Goal: Task Accomplishment & Management: Manage account settings

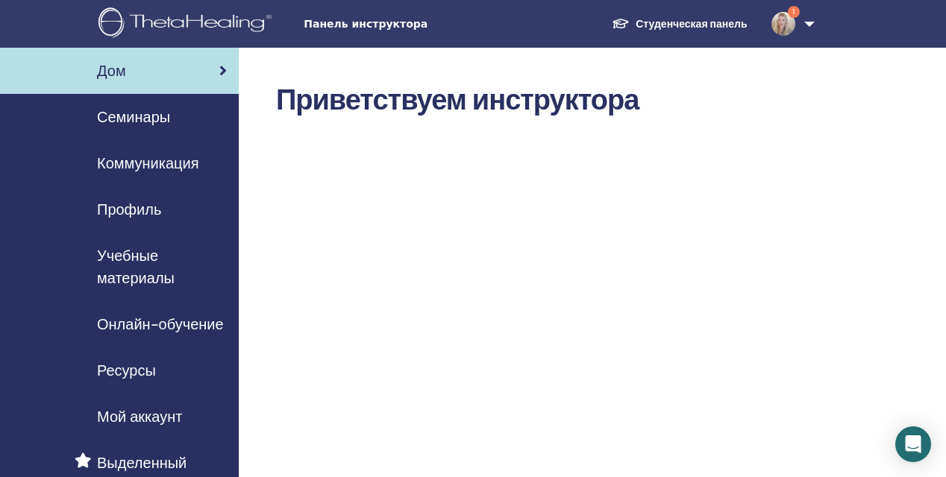
click at [143, 116] on span "Семинары" at bounding box center [133, 117] width 73 height 22
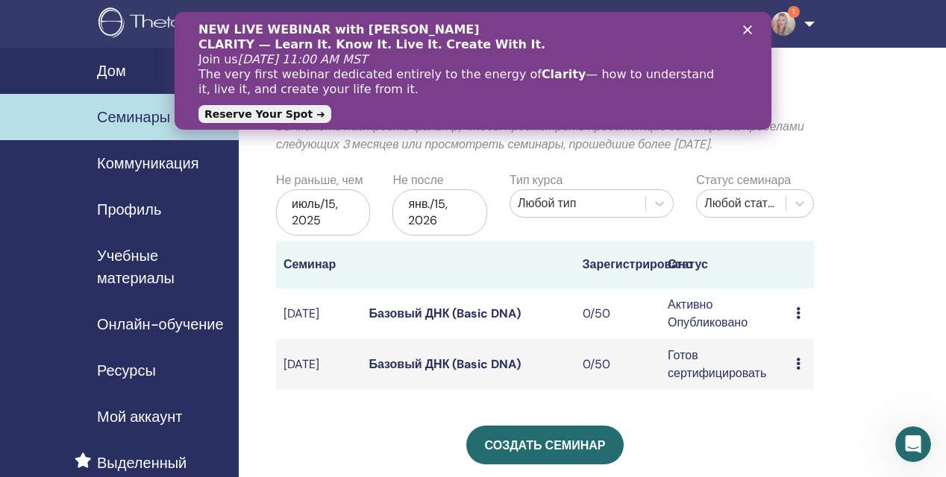
click at [797, 358] on icon at bounding box center [798, 364] width 4 height 12
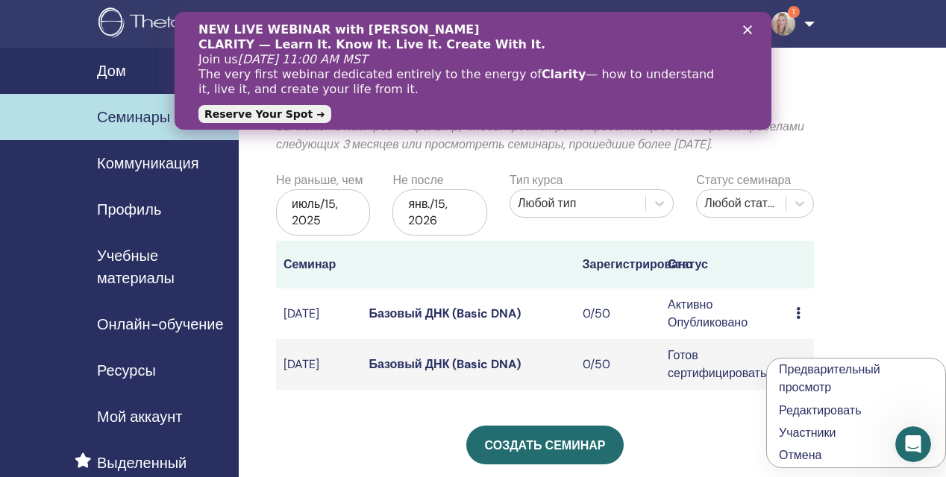
click at [814, 411] on link "Редактировать" at bounding box center [820, 411] width 83 height 16
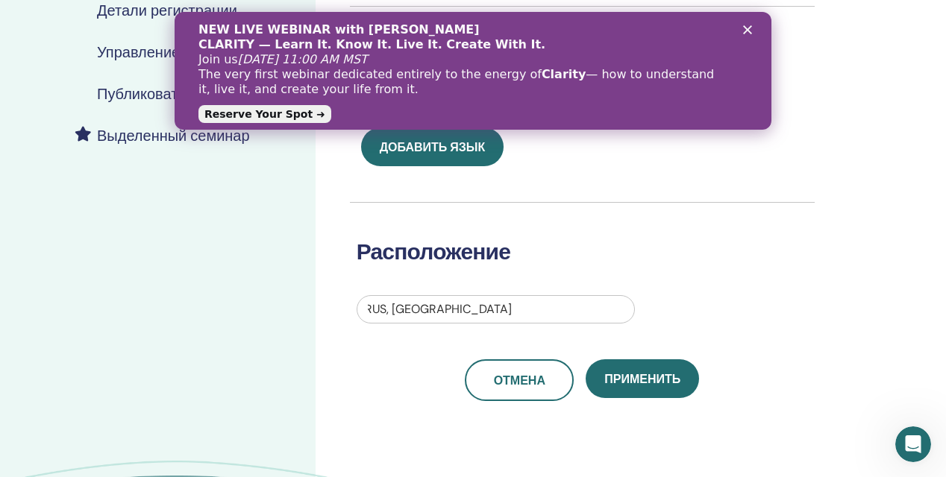
scroll to position [331, 1]
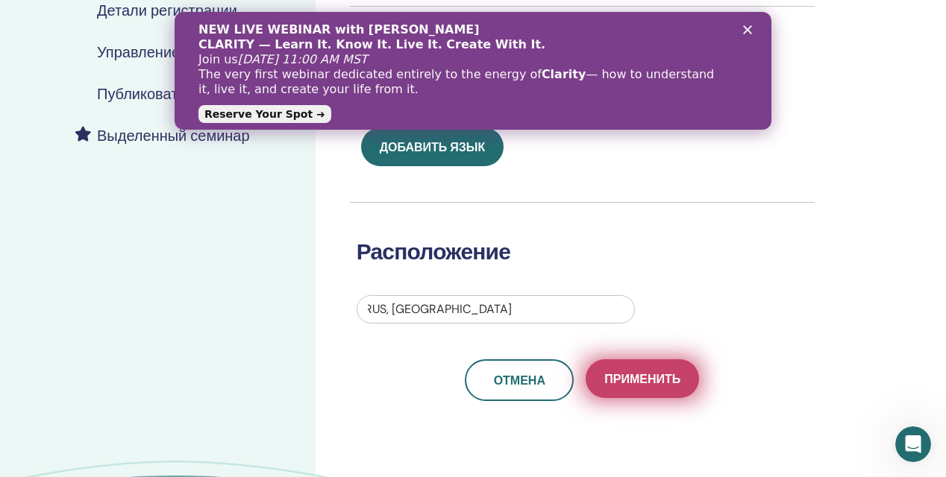
click at [676, 384] on span "Применить" at bounding box center [642, 379] width 76 height 16
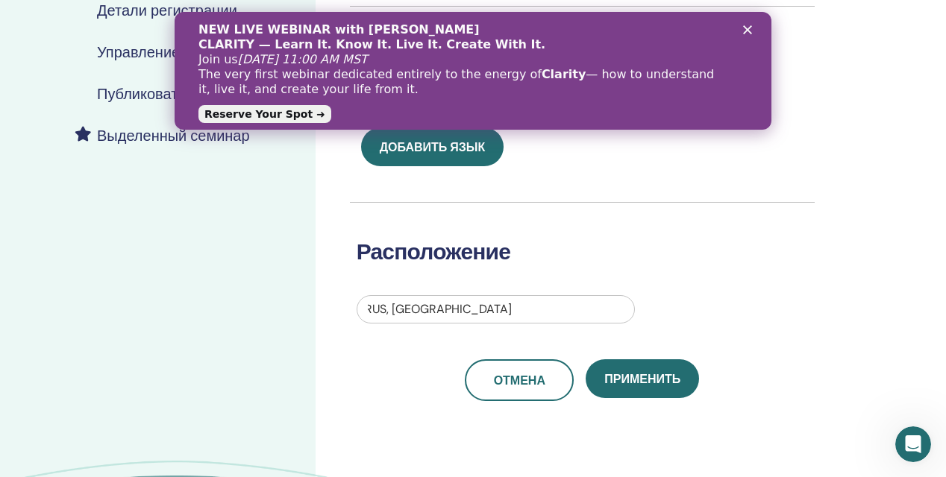
click at [749, 27] on polygon "Закрыть" at bounding box center [747, 29] width 9 height 9
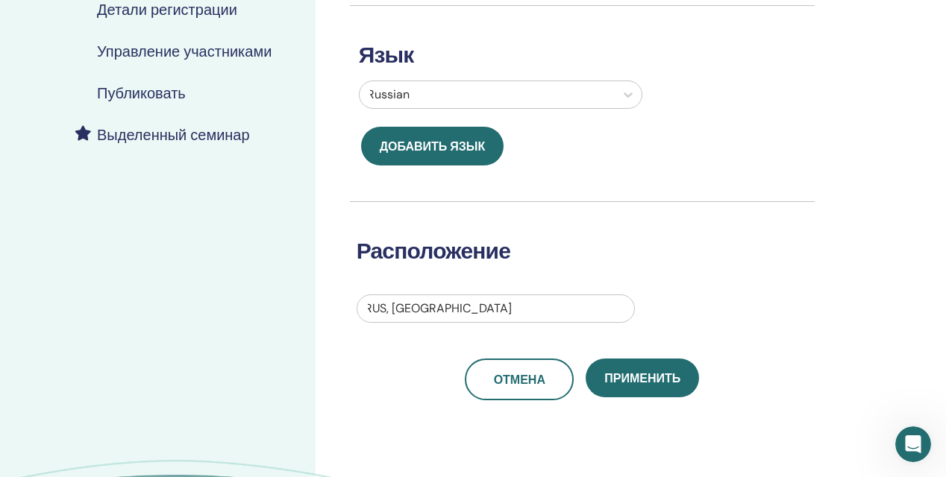
scroll to position [332, 0]
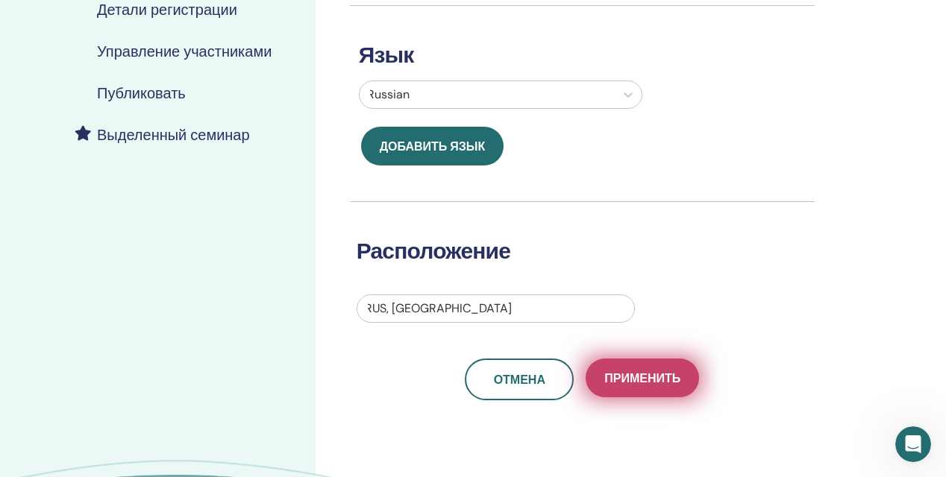
click at [678, 380] on span "Применить" at bounding box center [642, 379] width 76 height 16
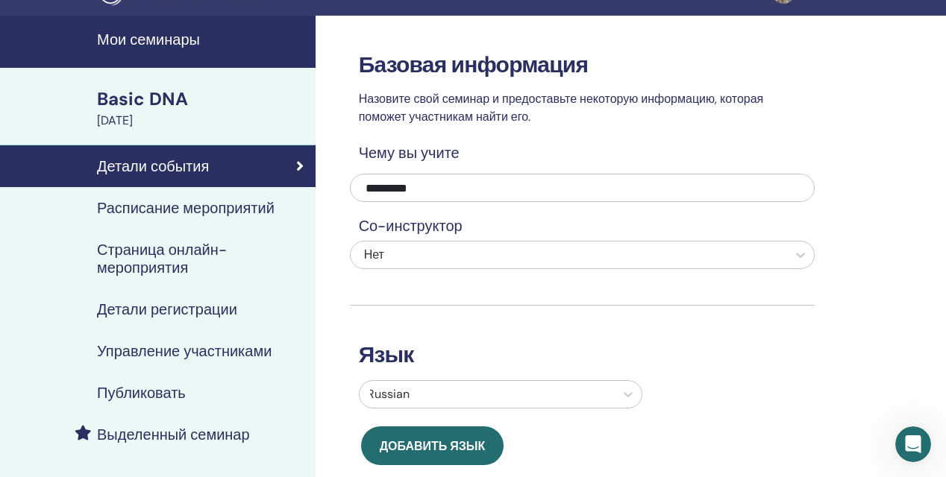
scroll to position [32, 0]
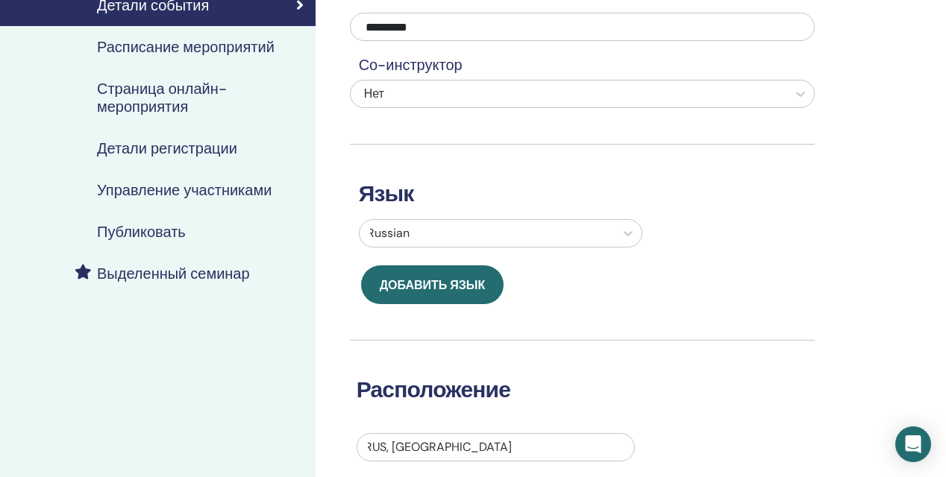
scroll to position [195, 0]
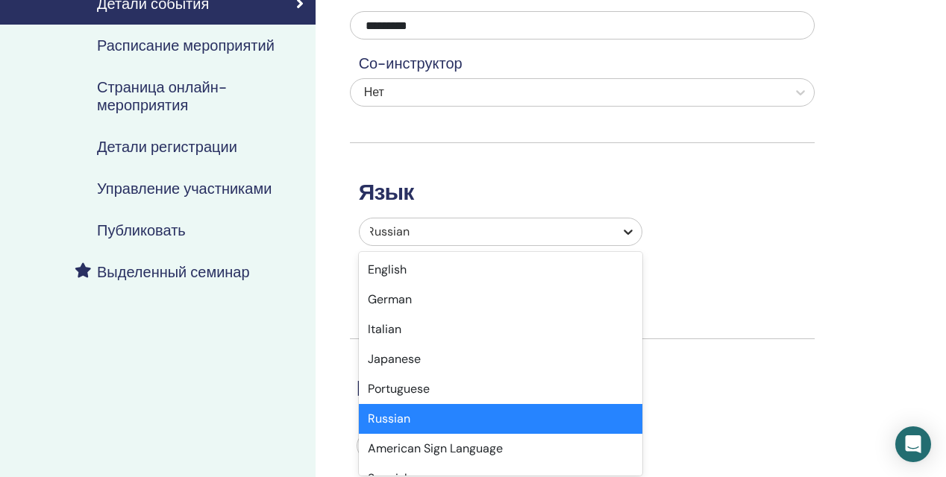
click at [629, 236] on icon at bounding box center [627, 231] width 15 height 15
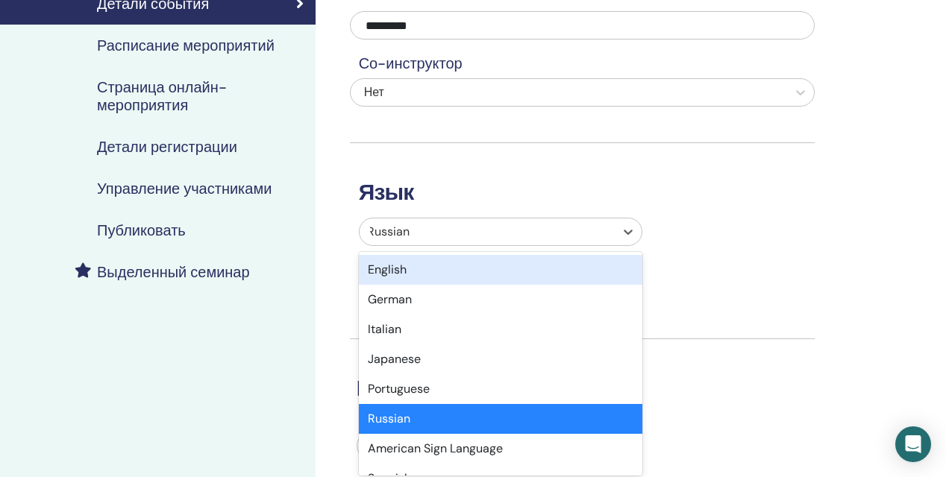
click at [546, 266] on div "English" at bounding box center [501, 270] width 284 height 30
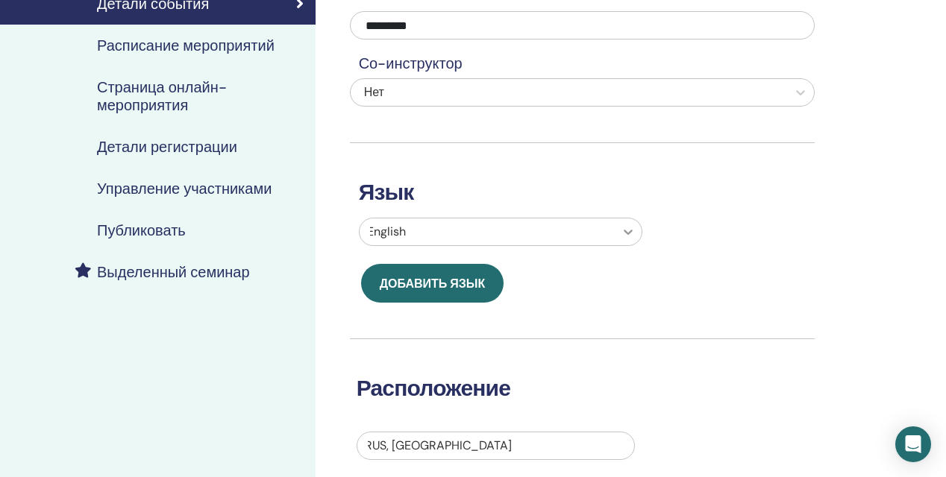
click at [631, 230] on icon at bounding box center [627, 231] width 15 height 15
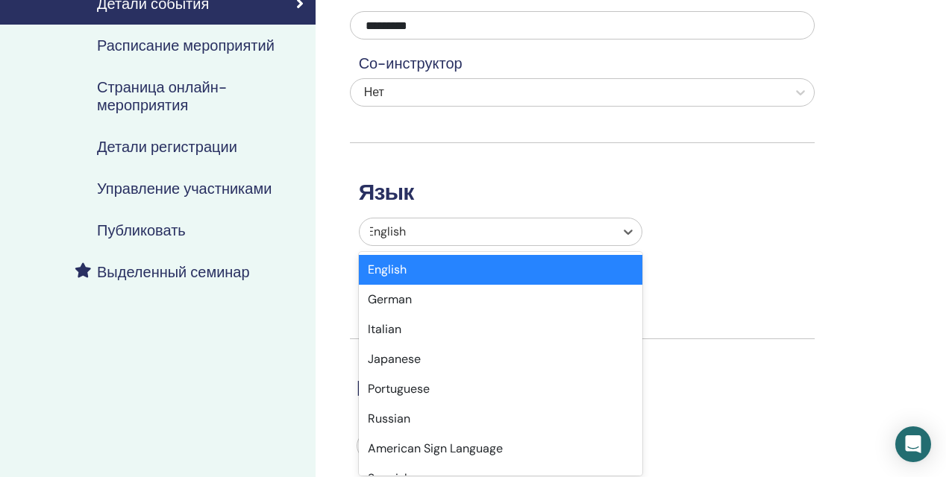
scroll to position [0, 0]
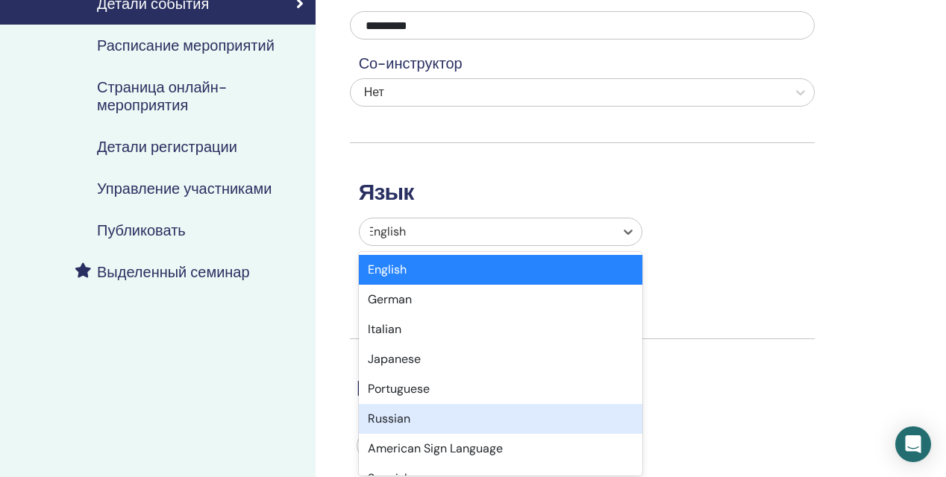
click at [483, 415] on div "Russian" at bounding box center [501, 419] width 284 height 30
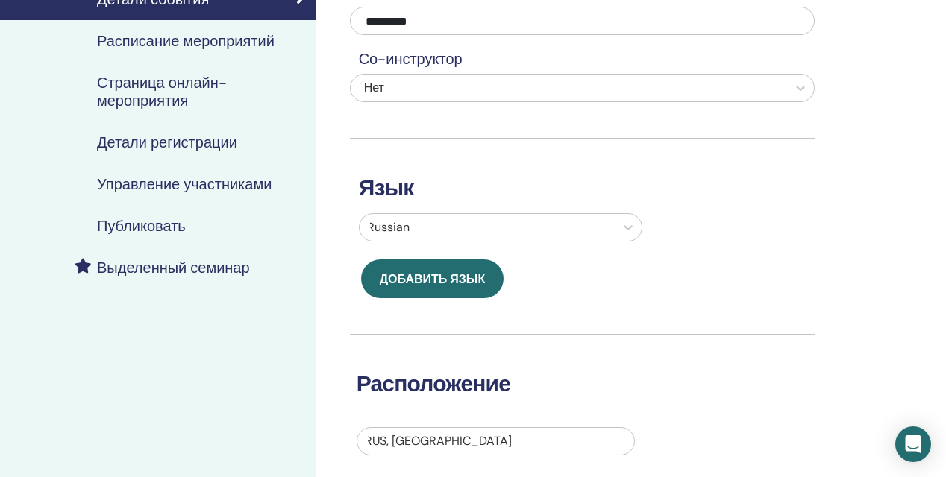
scroll to position [200, 0]
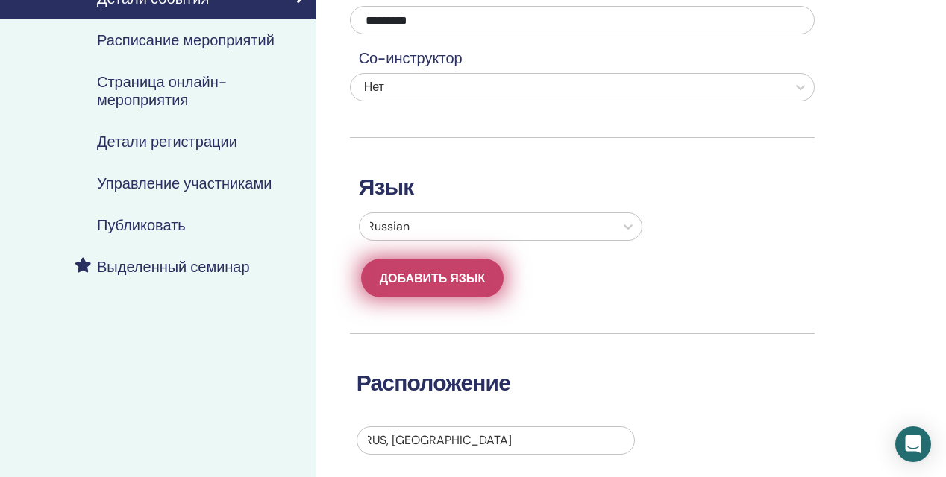
click at [474, 281] on span "Добавить язык" at bounding box center [433, 279] width 106 height 16
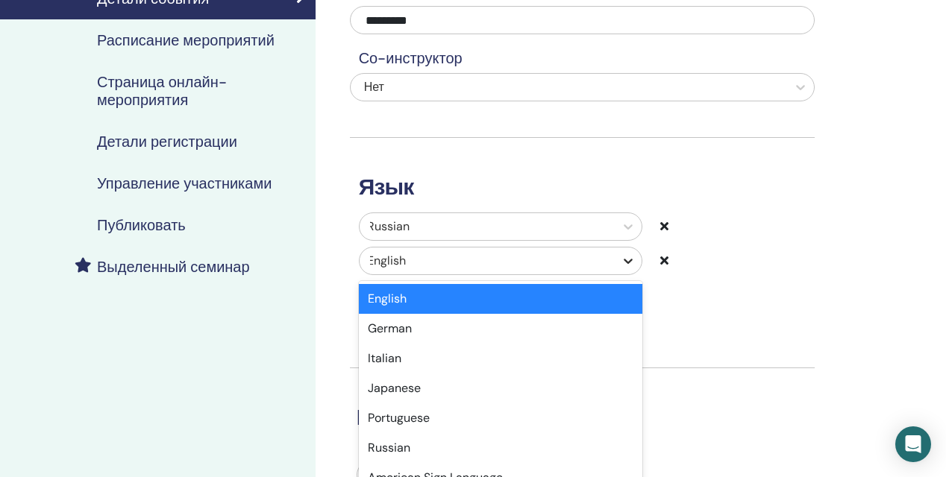
scroll to position [233, 0]
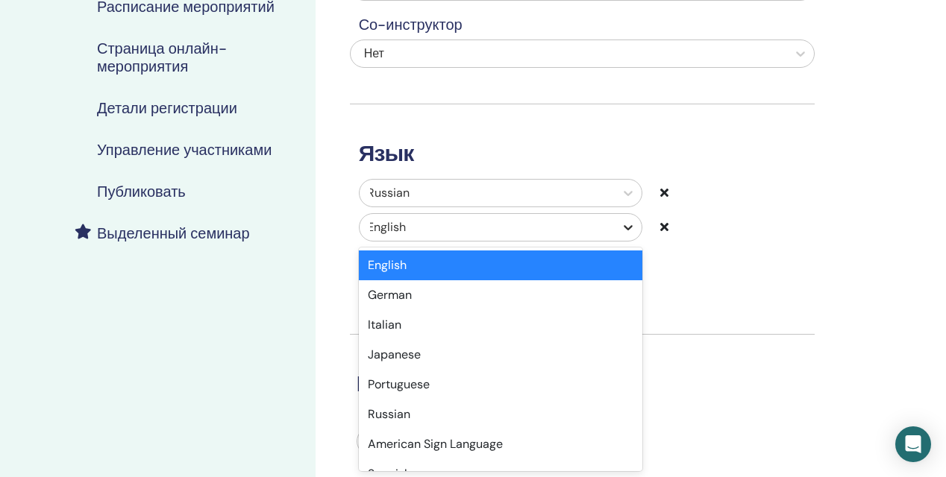
click at [630, 242] on div "option English selected, 1 of 47. 47 results available. Use Up and Down to choo…" at bounding box center [501, 227] width 284 height 28
click at [586, 261] on div "English" at bounding box center [501, 266] width 284 height 30
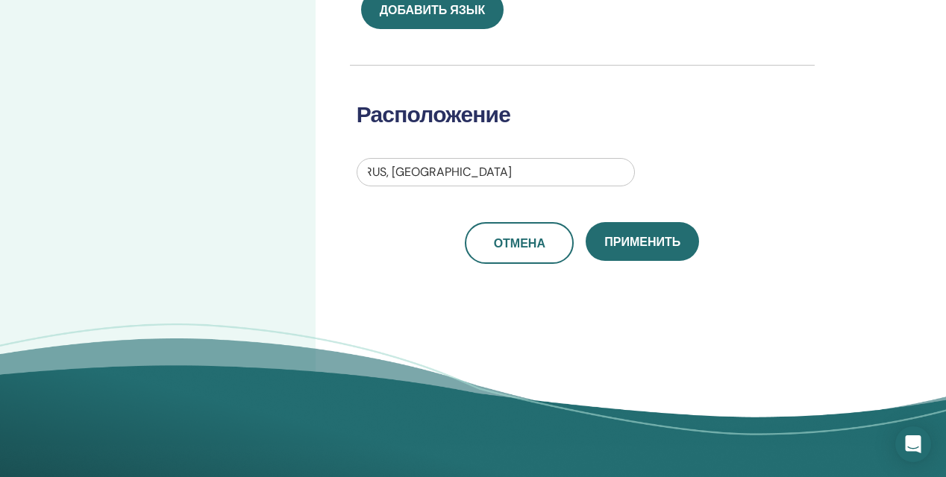
scroll to position [513, 0]
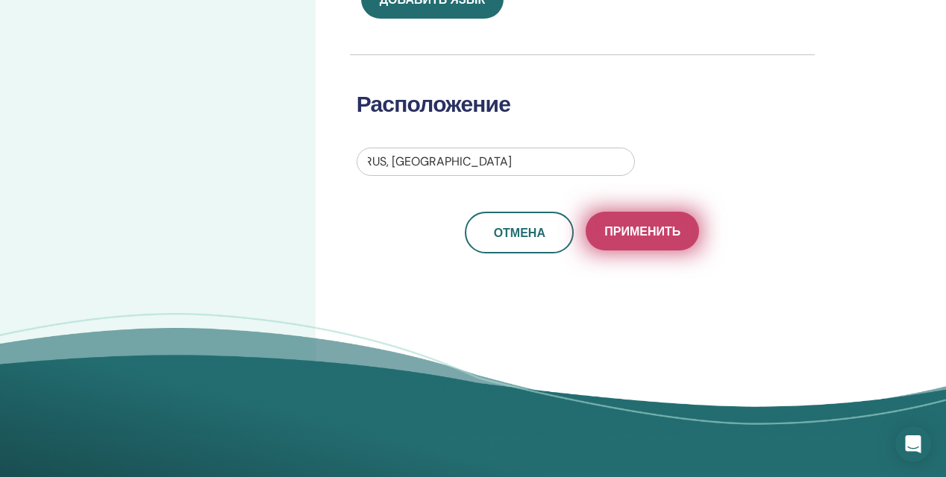
click at [647, 230] on span "Применить" at bounding box center [642, 232] width 76 height 16
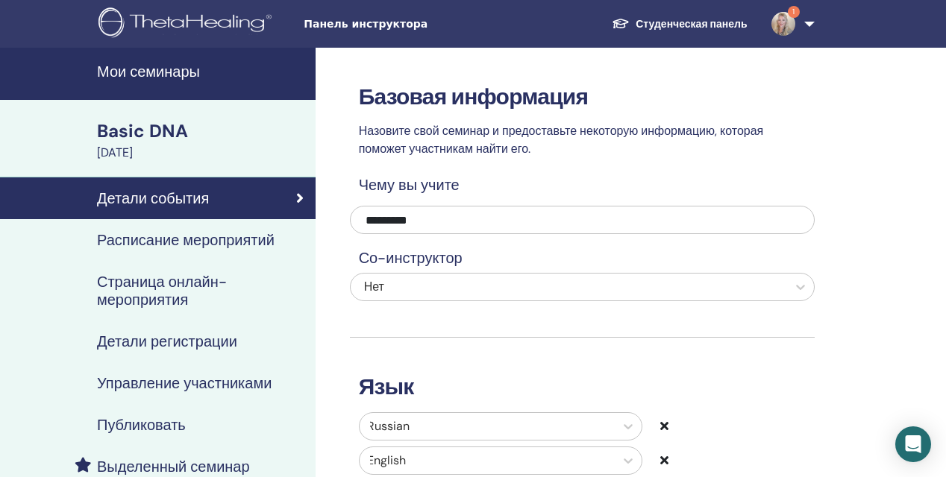
scroll to position [0, 0]
click at [798, 13] on span "1" at bounding box center [794, 12] width 12 height 12
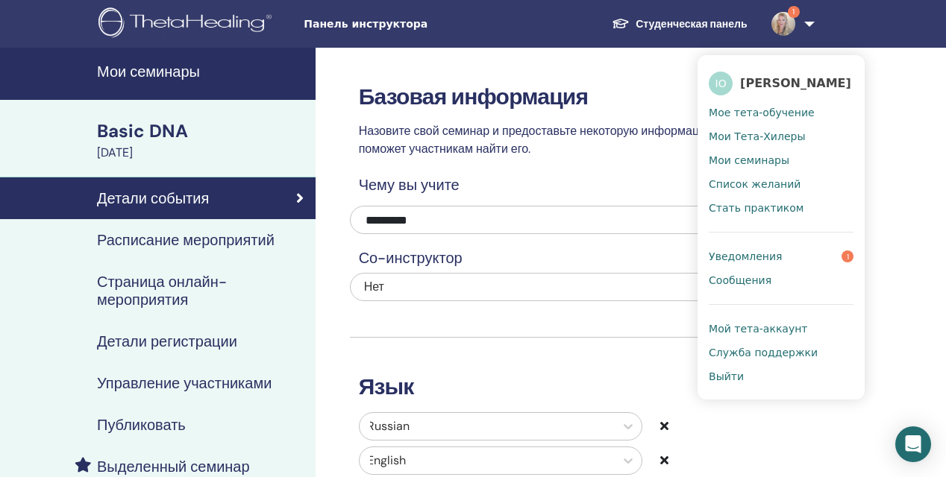
click at [794, 253] on link "Уведомления 1" at bounding box center [780, 257] width 145 height 24
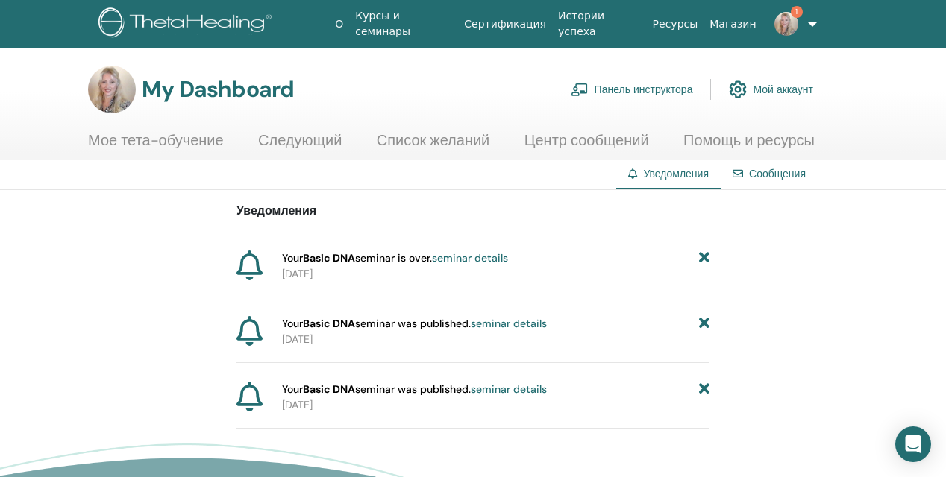
click at [786, 177] on link "Сообщения" at bounding box center [777, 173] width 57 height 13
click at [792, 25] on img at bounding box center [786, 24] width 24 height 24
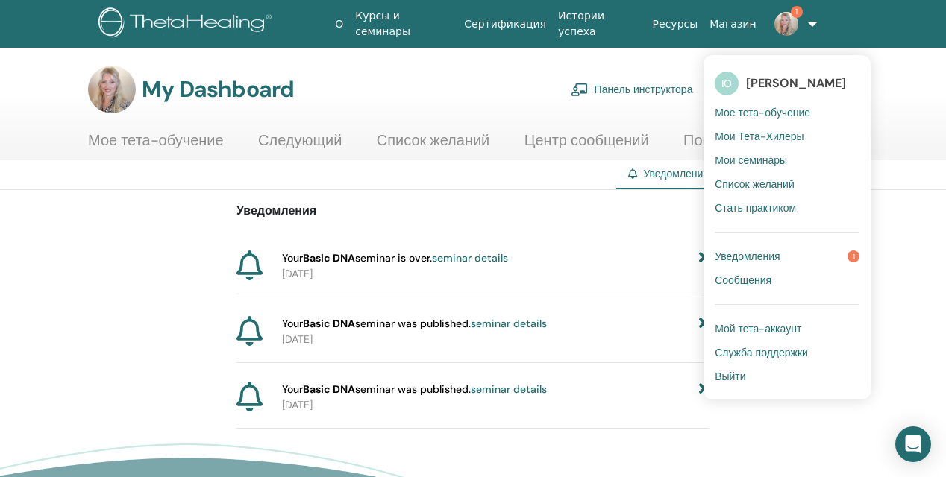
click at [462, 262] on link "seminar details" at bounding box center [470, 257] width 76 height 13
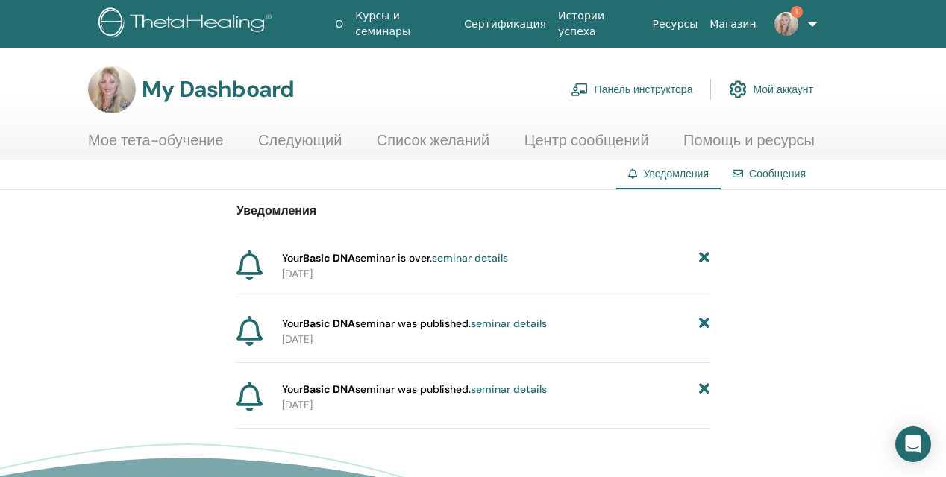
click at [489, 324] on link "seminar details" at bounding box center [509, 323] width 76 height 13
click at [705, 256] on icon at bounding box center [704, 259] width 10 height 16
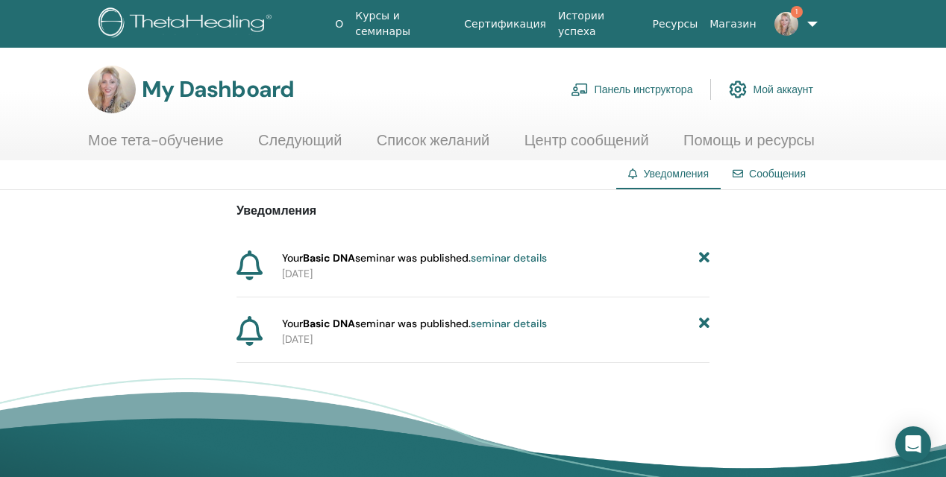
click at [705, 256] on icon at bounding box center [704, 259] width 10 height 16
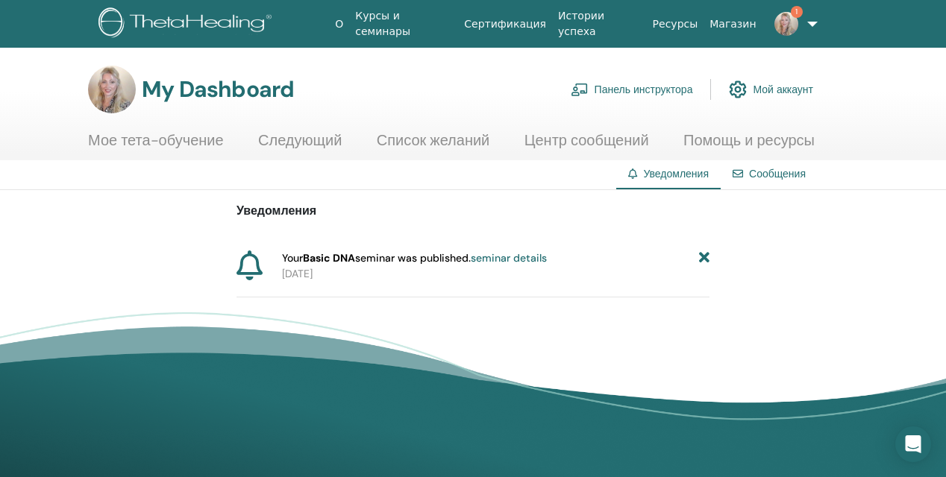
click at [705, 256] on icon at bounding box center [704, 259] width 10 height 16
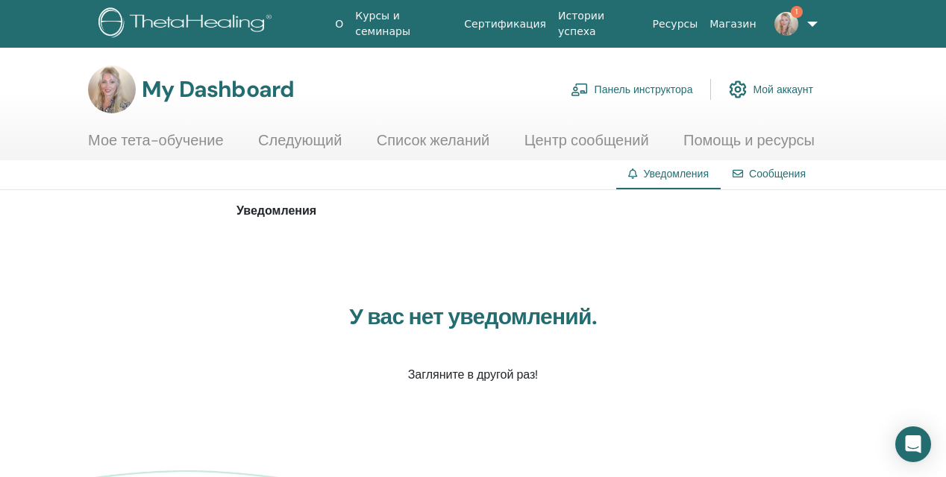
click at [813, 17] on link "1" at bounding box center [791, 24] width 58 height 48
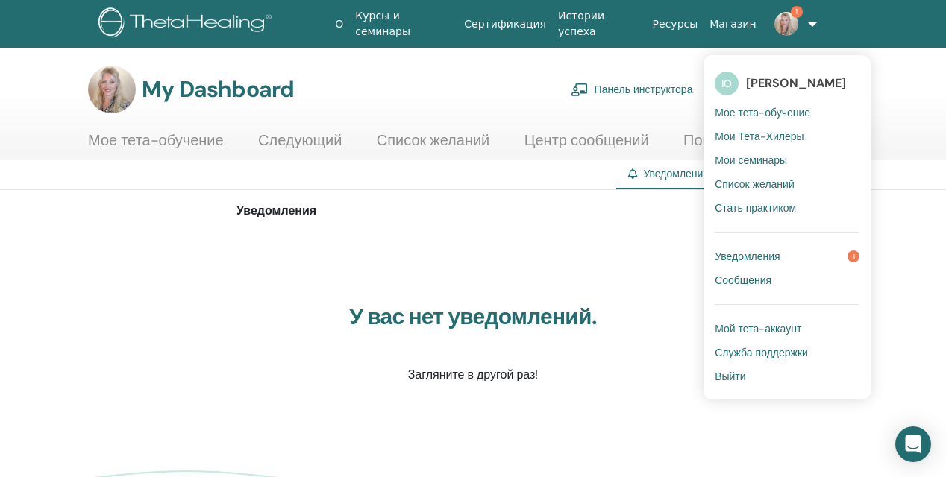
click at [770, 253] on span "Уведомления" at bounding box center [747, 256] width 66 height 13
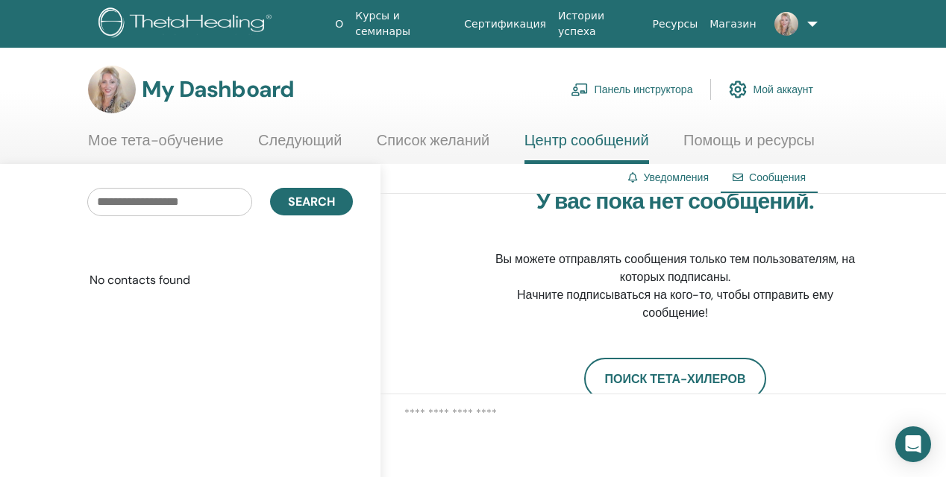
scroll to position [0, 1]
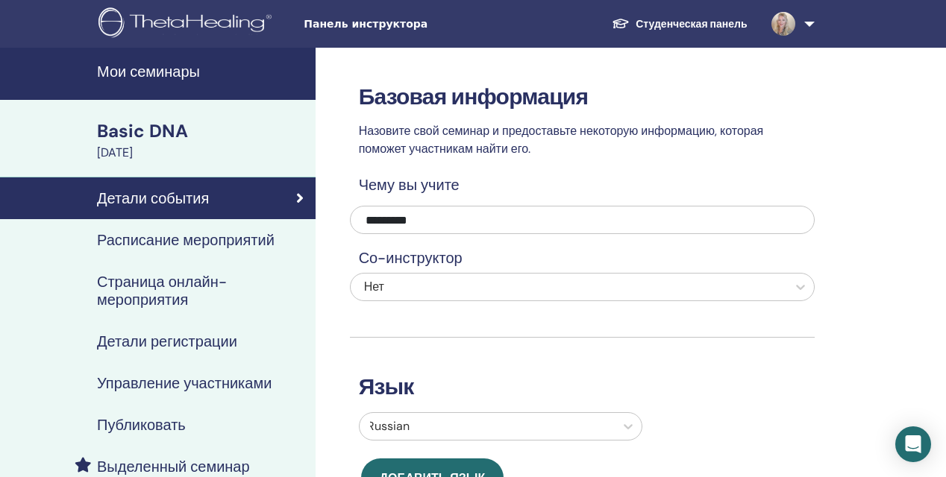
click at [254, 235] on h4 "Расписание мероприятий" at bounding box center [185, 240] width 177 height 18
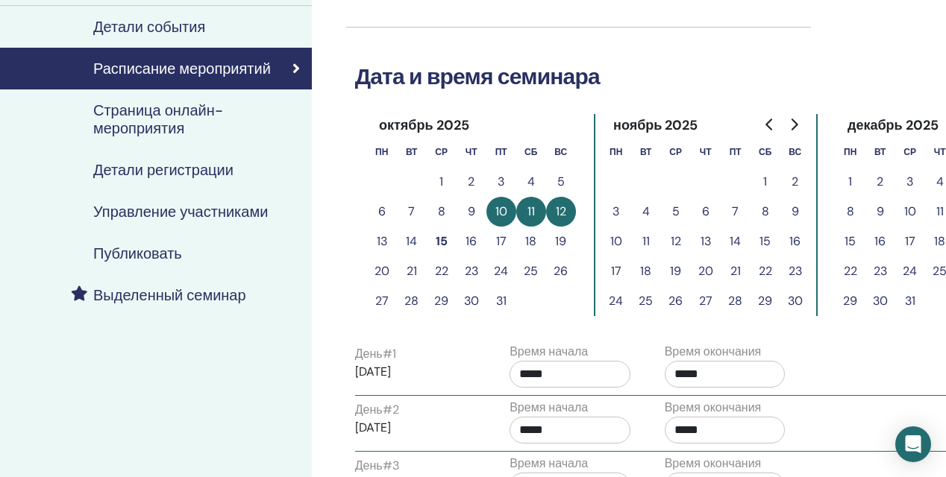
scroll to position [165, 4]
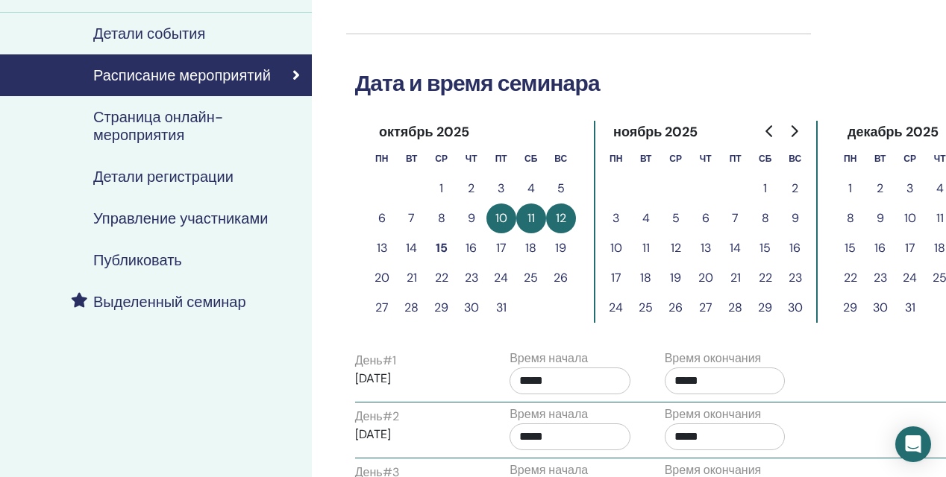
click at [181, 128] on h4 "Страница онлайн-мероприятия" at bounding box center [196, 126] width 207 height 36
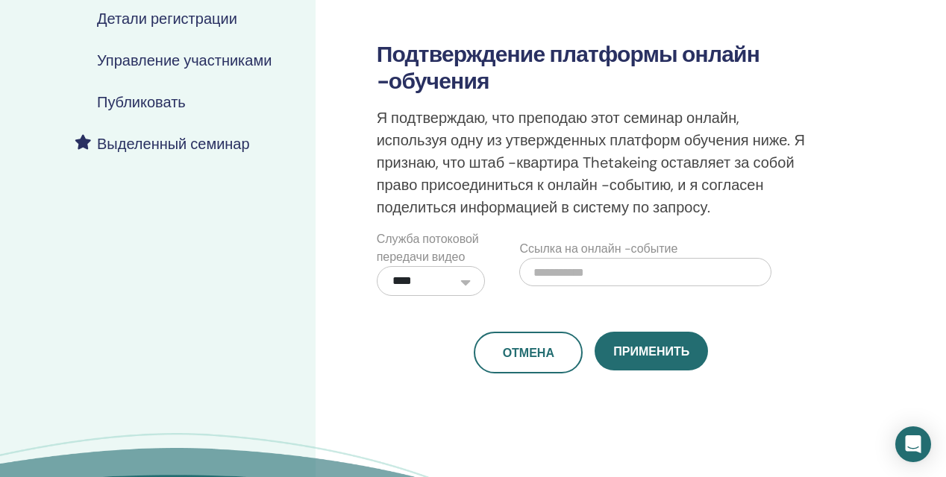
scroll to position [350, 0]
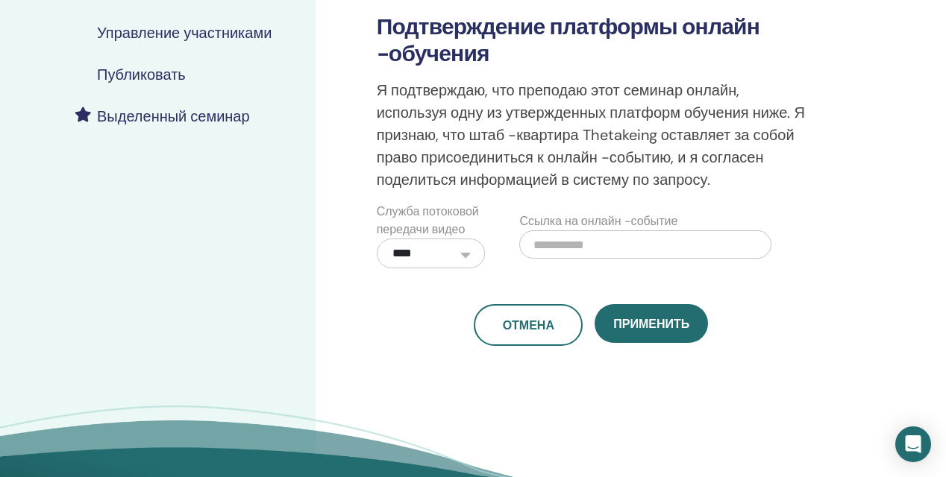
click at [586, 248] on input "text" at bounding box center [645, 244] width 252 height 28
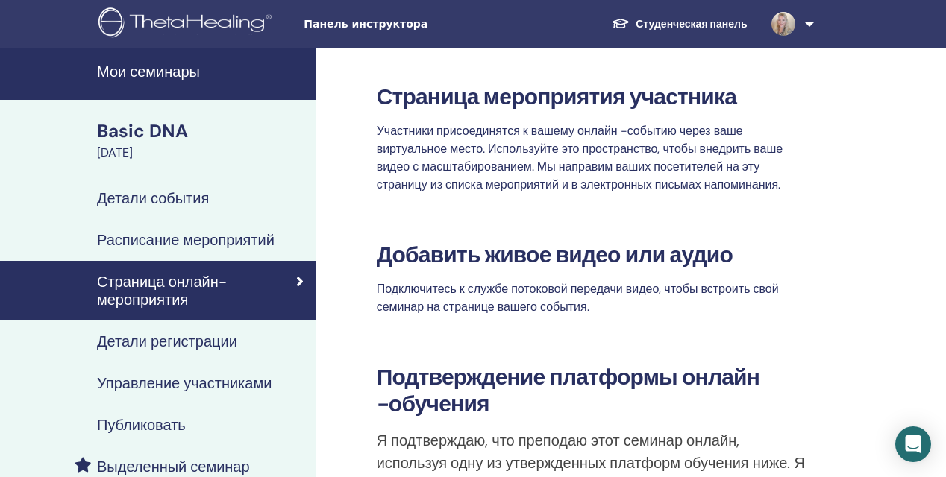
scroll to position [0, 1]
click at [145, 75] on h4 "Мои семинары" at bounding box center [202, 72] width 210 height 18
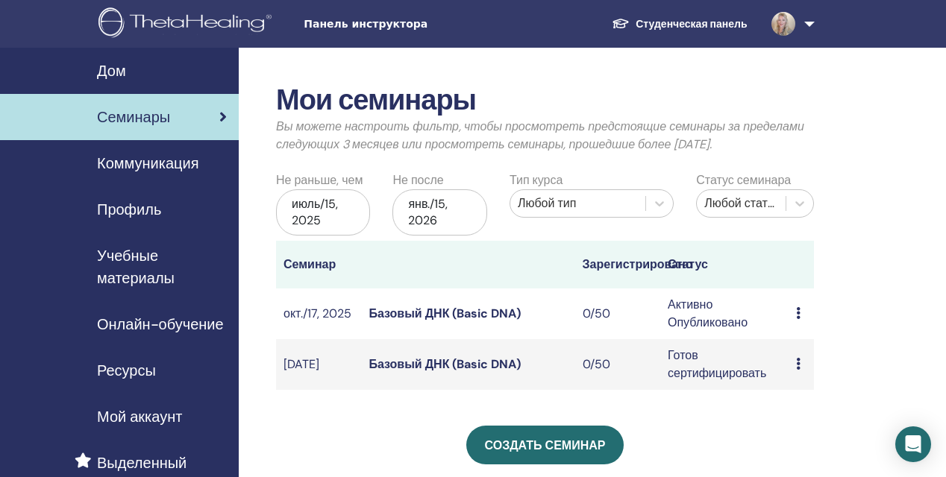
click at [461, 359] on link "Базовый ДНК (Basic DNA)" at bounding box center [444, 364] width 152 height 16
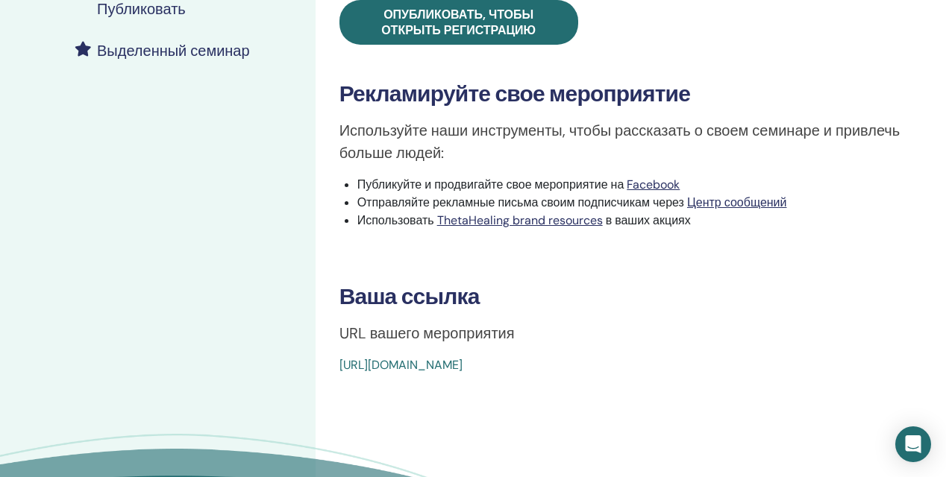
scroll to position [418, 0]
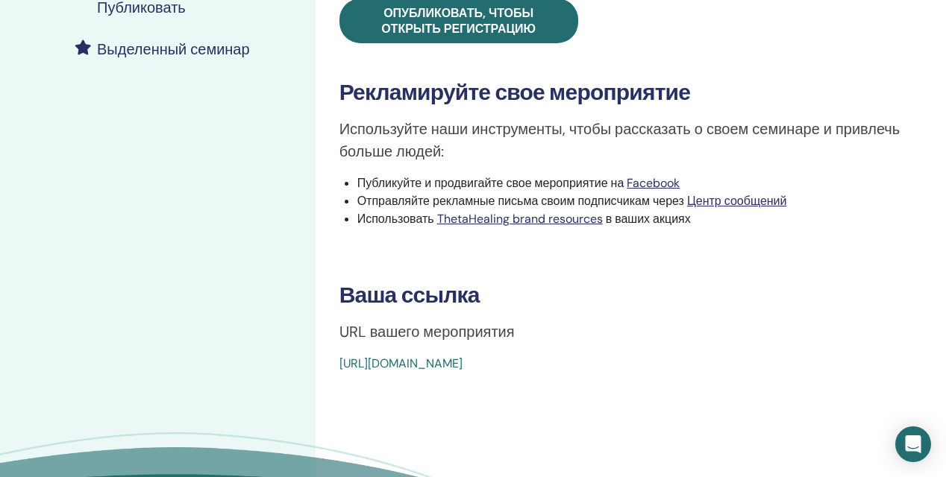
drag, startPoint x: 696, startPoint y: 361, endPoint x: 341, endPoint y: 363, distance: 355.0
click at [341, 363] on div "https://www.thetahealing.com/seminar-378350-details.html" at bounding box center [581, 364] width 485 height 18
copy link "https://www.thetahealing.com/seminar-378350-details.html"
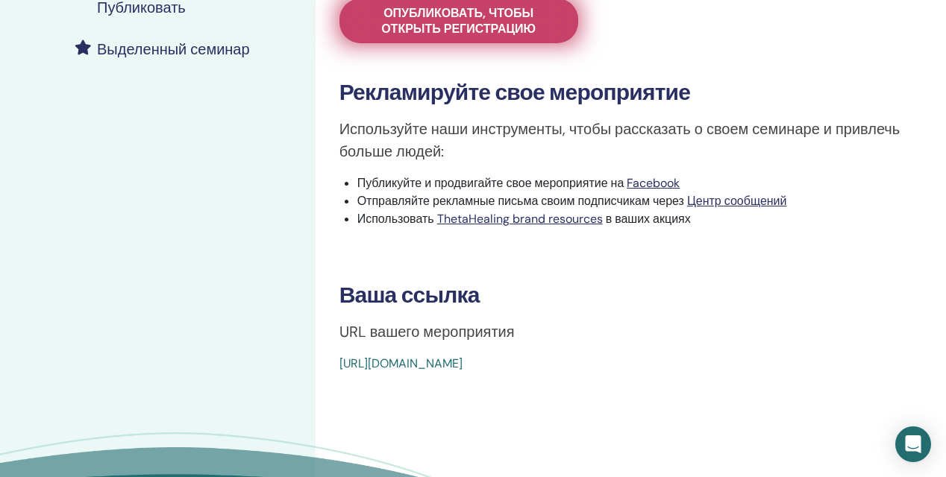
click at [522, 28] on span "Опубликовать, чтобы открыть регистрацию" at bounding box center [458, 20] width 201 height 31
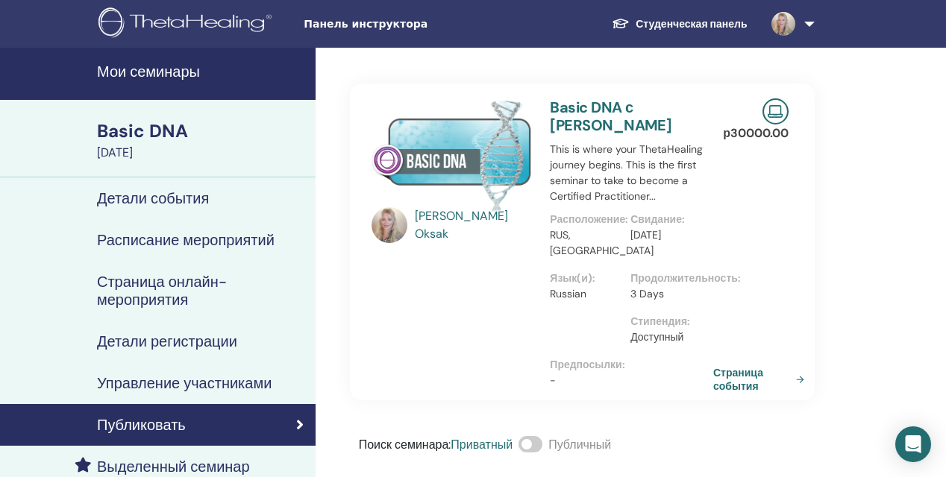
click at [757, 379] on link "Страница события" at bounding box center [761, 379] width 97 height 27
click at [535, 444] on span at bounding box center [530, 444] width 24 height 16
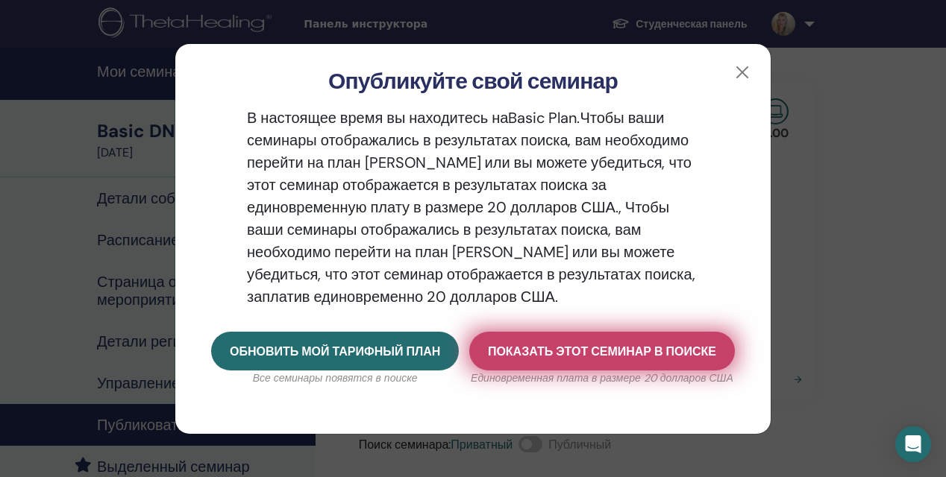
click at [645, 350] on span "Показать этот семинар в поиске" at bounding box center [602, 352] width 228 height 16
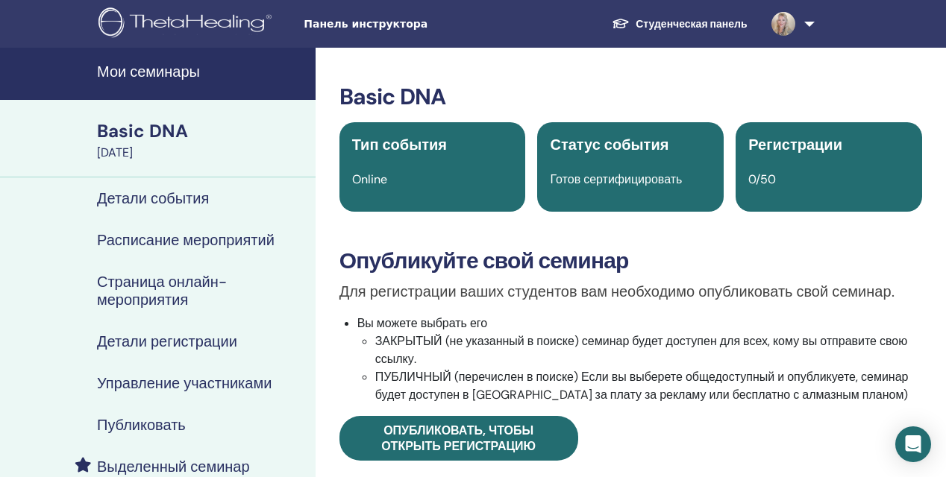
click at [187, 199] on h4 "Детали события" at bounding box center [153, 198] width 112 height 18
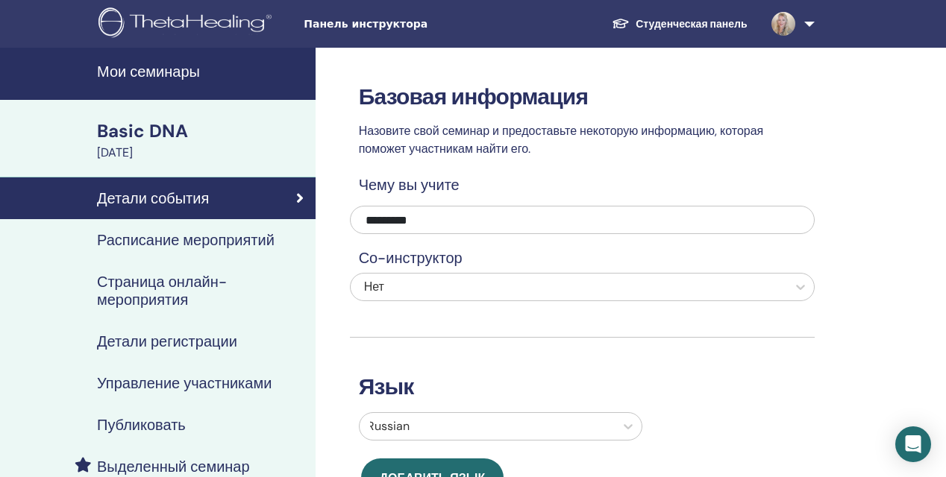
click at [260, 242] on h4 "Расписание мероприятий" at bounding box center [185, 240] width 177 height 18
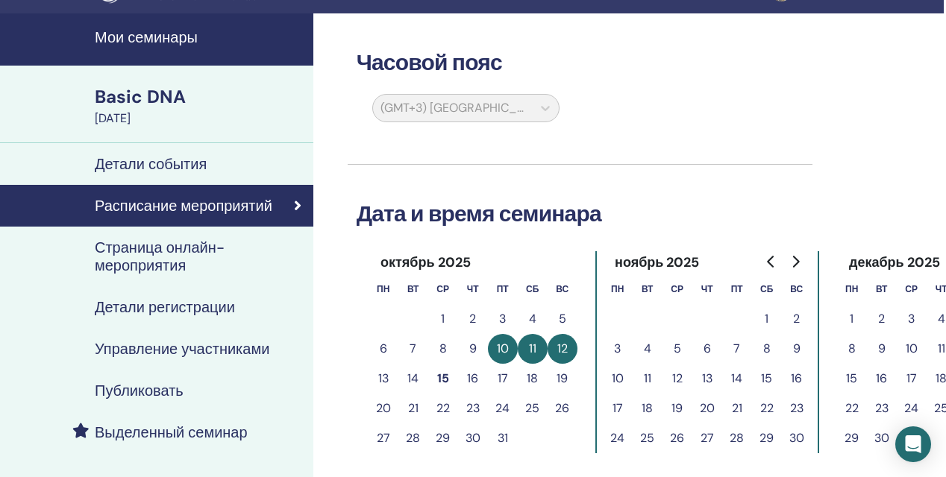
scroll to position [34, 4]
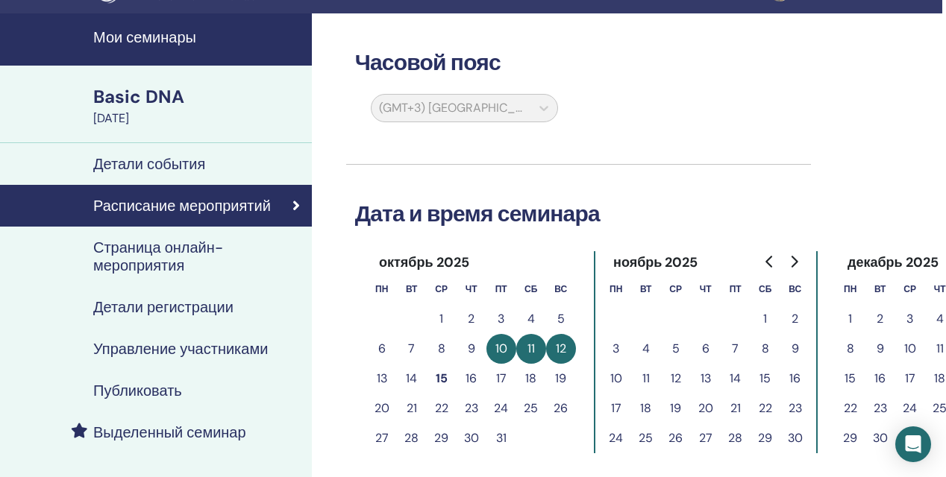
click at [205, 247] on h4 "Страница онлайн-мероприятия" at bounding box center [196, 257] width 207 height 36
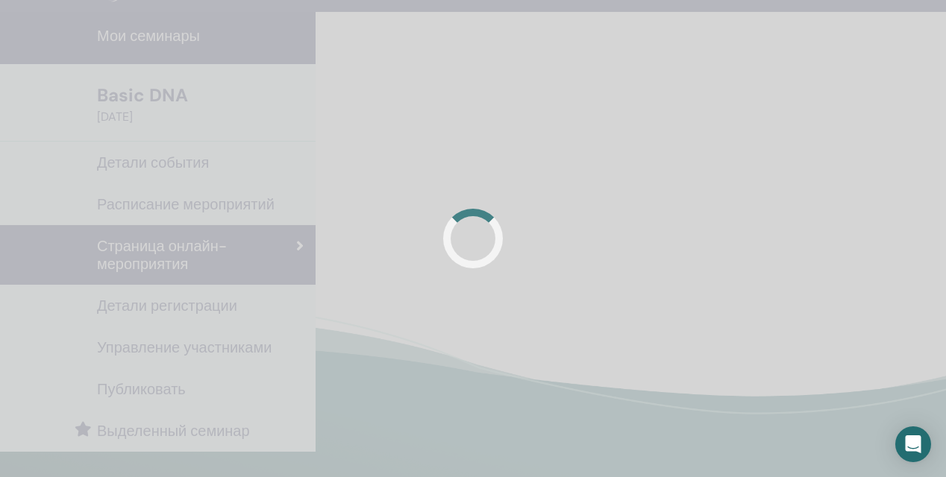
scroll to position [37, 0]
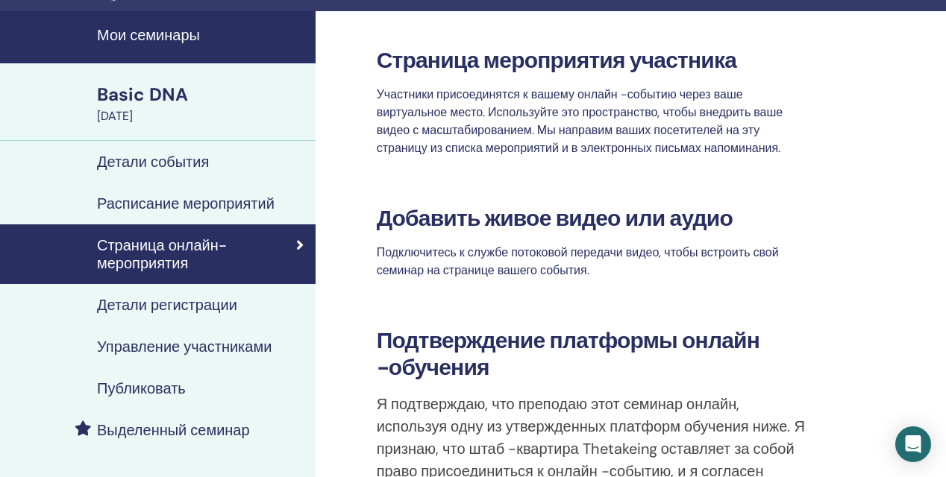
click at [190, 301] on h4 "Детали регистрации" at bounding box center [167, 305] width 140 height 18
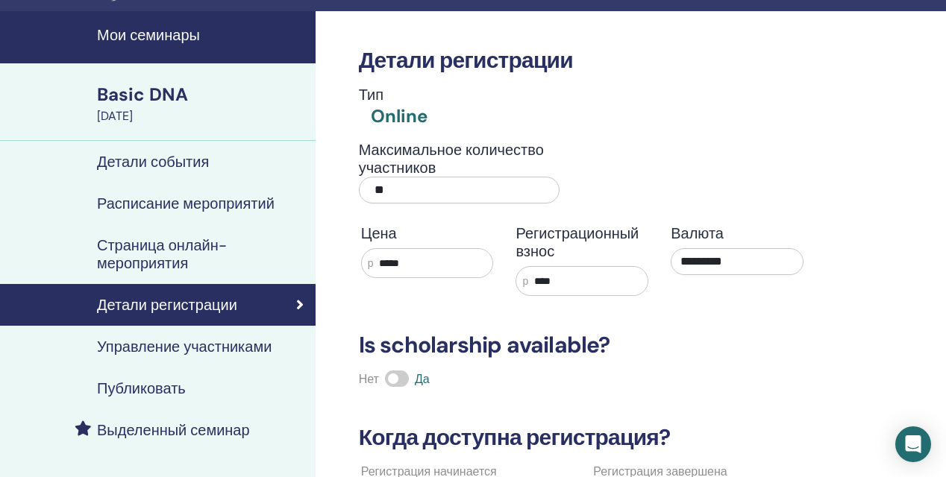
drag, startPoint x: 573, startPoint y: 281, endPoint x: 524, endPoint y: 278, distance: 49.3
click at [524, 278] on div "р ****" at bounding box center [581, 281] width 133 height 30
click at [658, 302] on div "Детали регистрации Тип Online Максимальное количество участников ** Цена р ****…" at bounding box center [582, 269] width 465 height 516
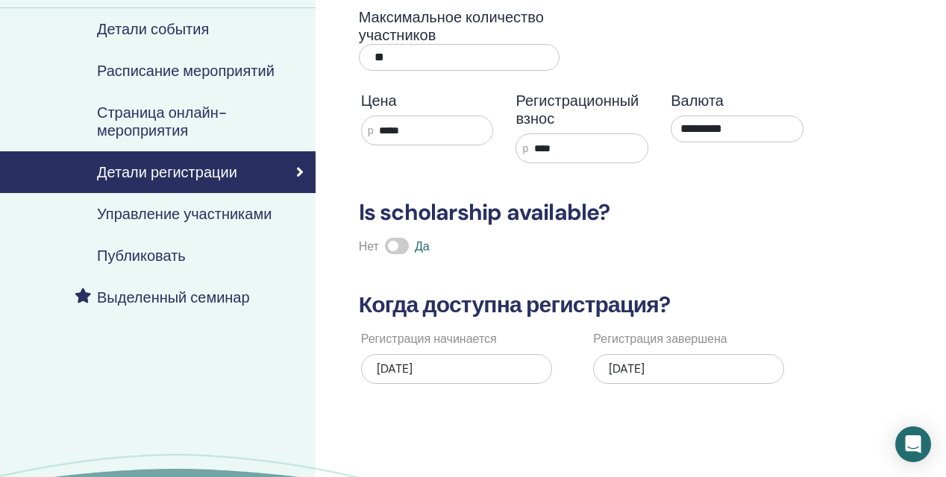
scroll to position [179, 0]
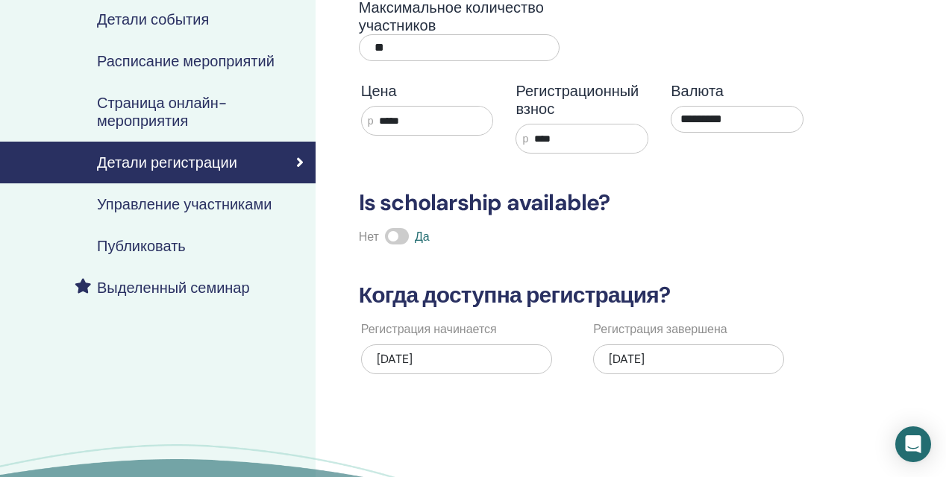
click at [150, 207] on h4 "Управление участниками" at bounding box center [184, 204] width 175 height 18
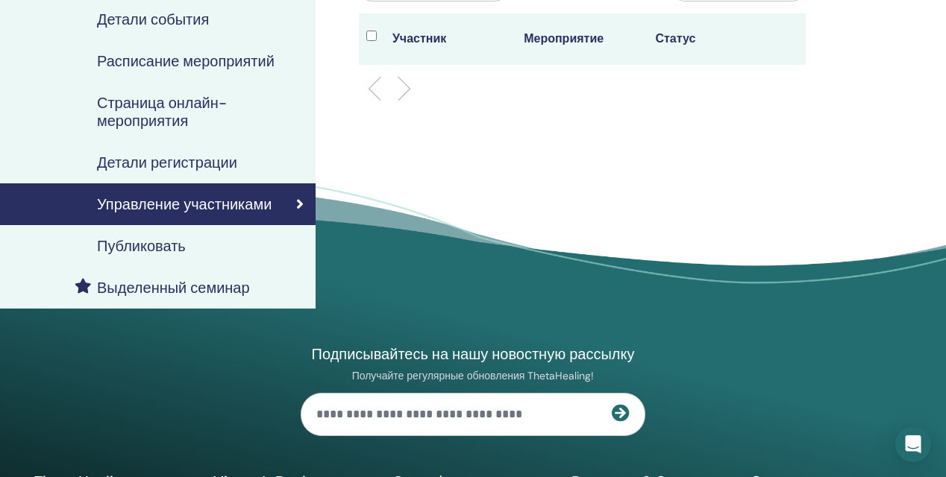
click at [145, 249] on h4 "Публиковать" at bounding box center [141, 246] width 89 height 18
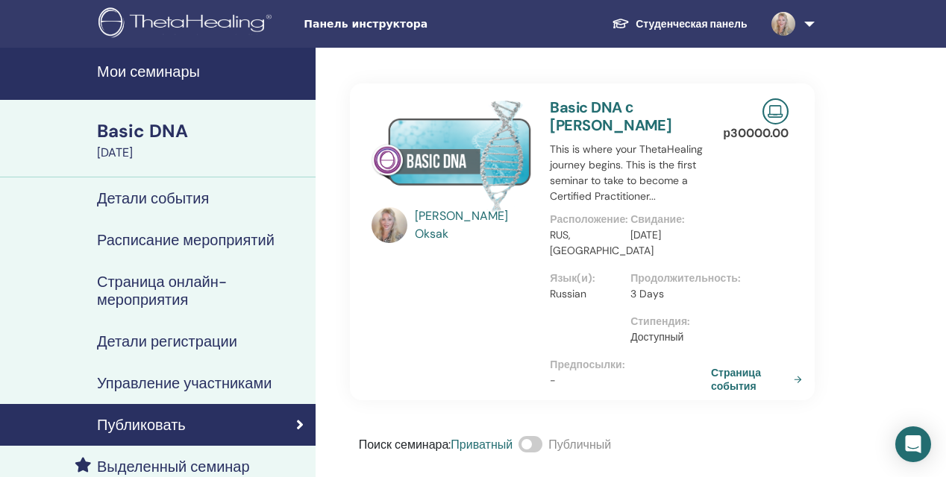
click at [175, 77] on h4 "Мои семинары" at bounding box center [202, 72] width 210 height 18
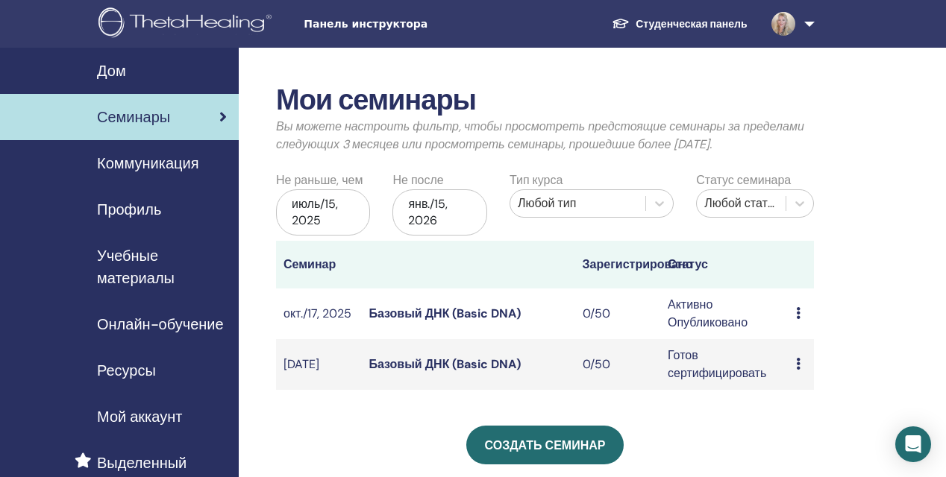
click at [796, 307] on icon at bounding box center [798, 313] width 4 height 12
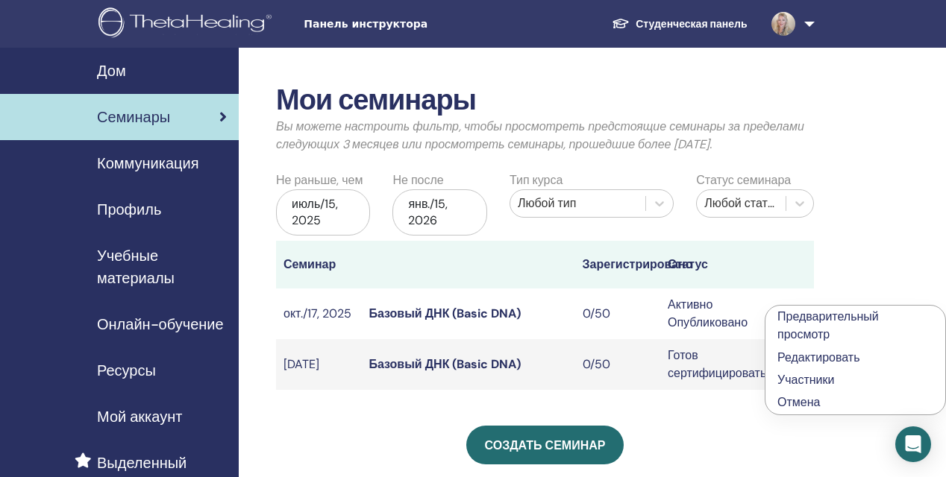
click at [796, 357] on link "Редактировать" at bounding box center [818, 358] width 83 height 16
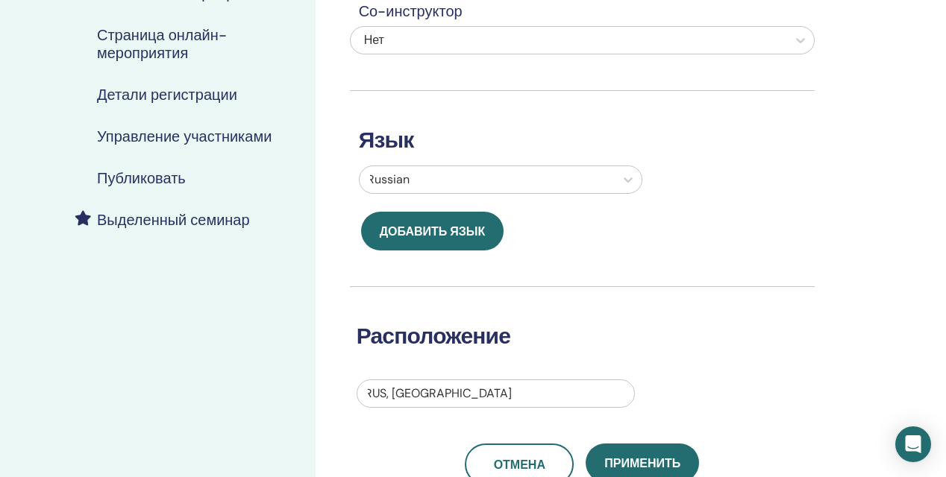
scroll to position [260, 0]
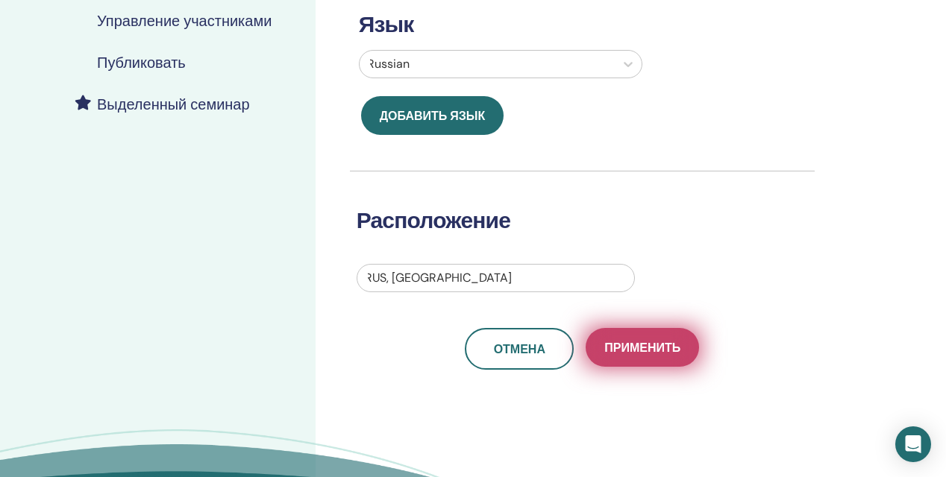
click at [668, 345] on span "Применить" at bounding box center [642, 348] width 76 height 16
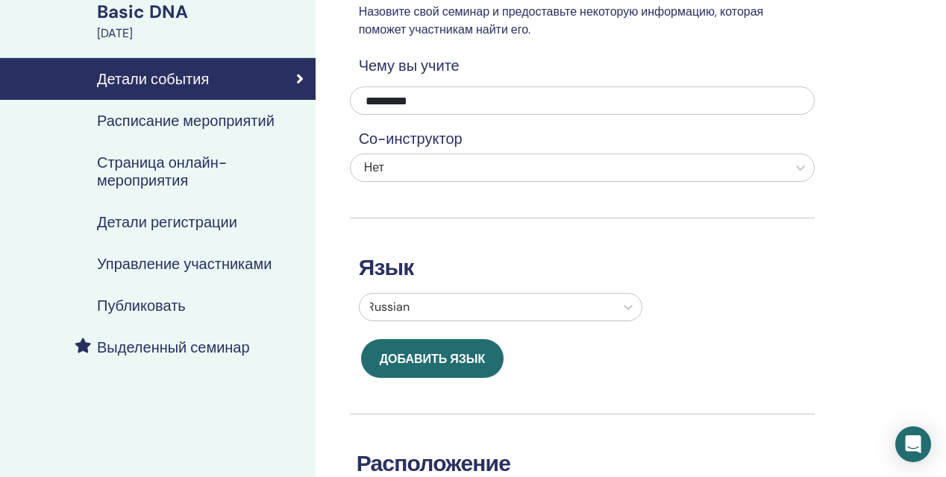
scroll to position [123, 0]
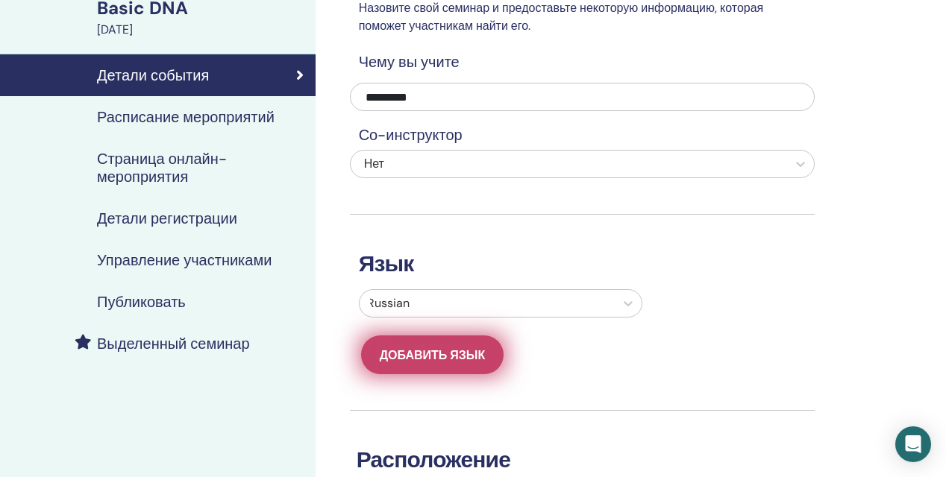
click at [470, 345] on button "Добавить язык" at bounding box center [432, 355] width 143 height 39
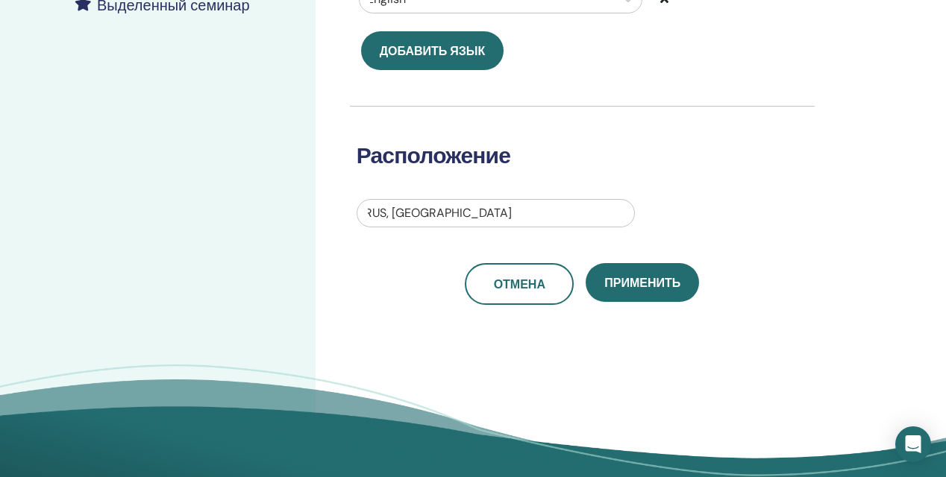
scroll to position [468, 1]
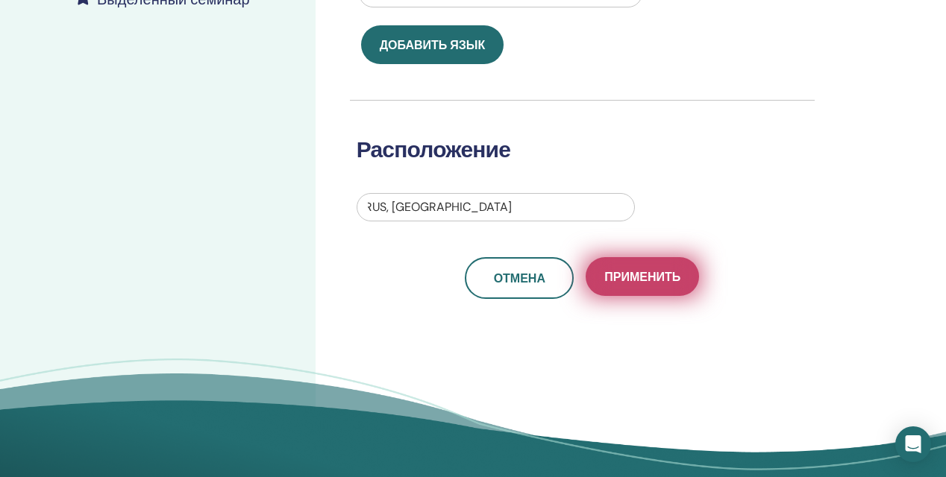
click at [661, 279] on span "Применить" at bounding box center [642, 277] width 76 height 16
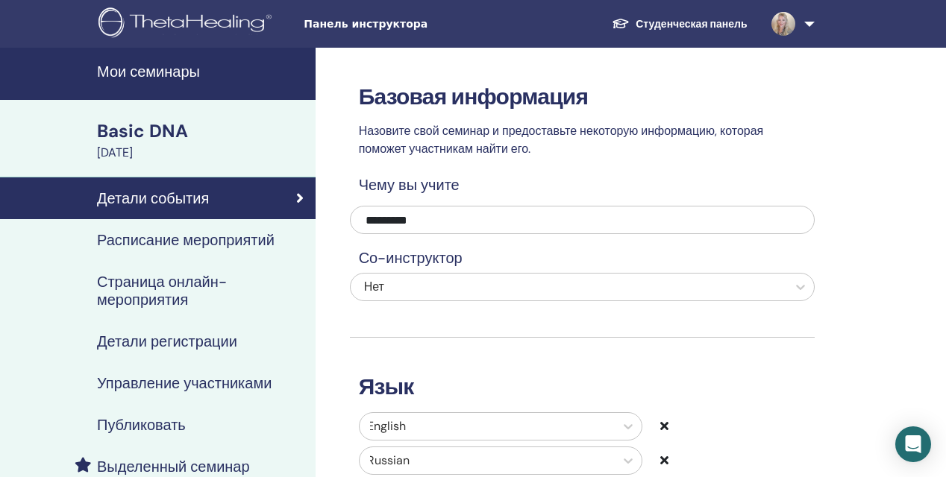
click at [242, 242] on h4 "Расписание мероприятий" at bounding box center [185, 240] width 177 height 18
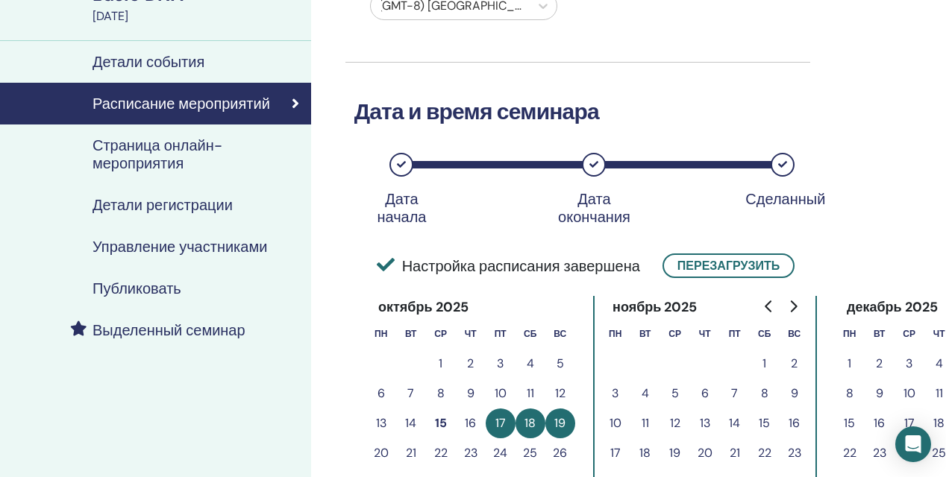
scroll to position [128, 4]
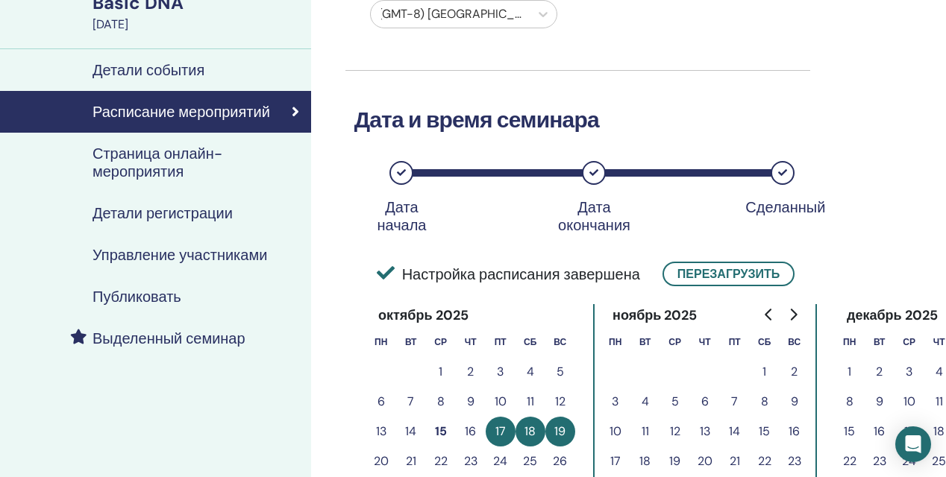
click at [200, 160] on h4 "Страница онлайн-мероприятия" at bounding box center [195, 163] width 207 height 36
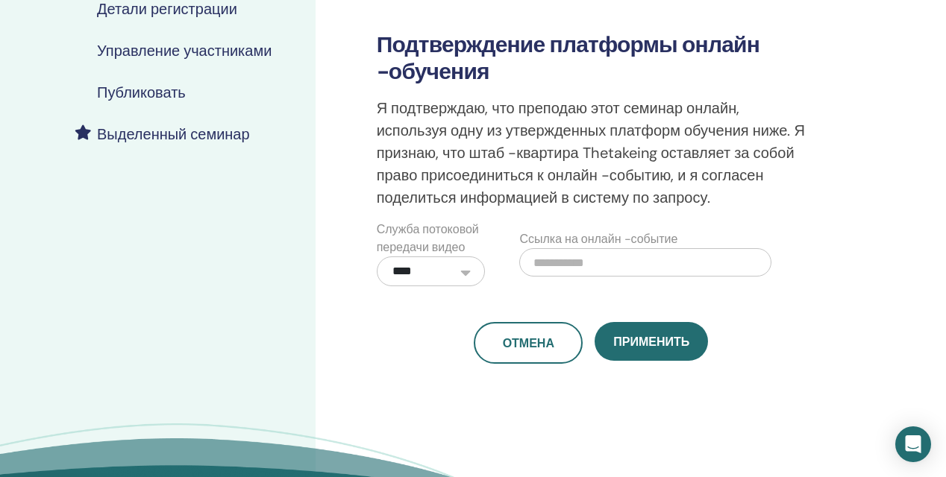
scroll to position [351, 0]
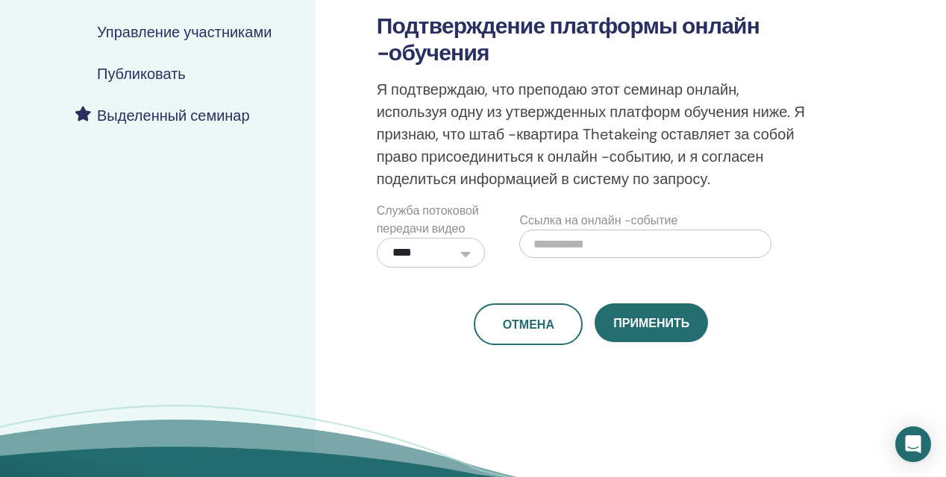
click at [562, 251] on input "text" at bounding box center [645, 244] width 252 height 28
paste input "**********"
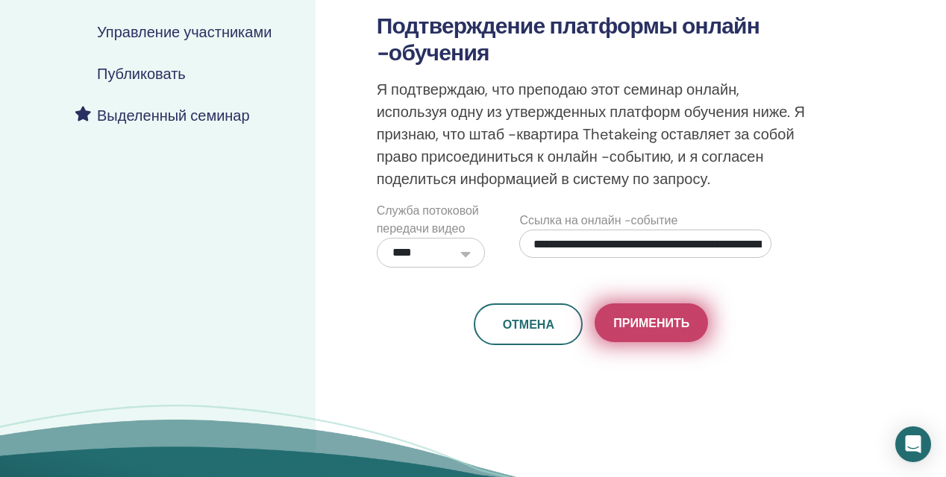
type input "**********"
click at [613, 307] on button "Применить" at bounding box center [650, 323] width 113 height 39
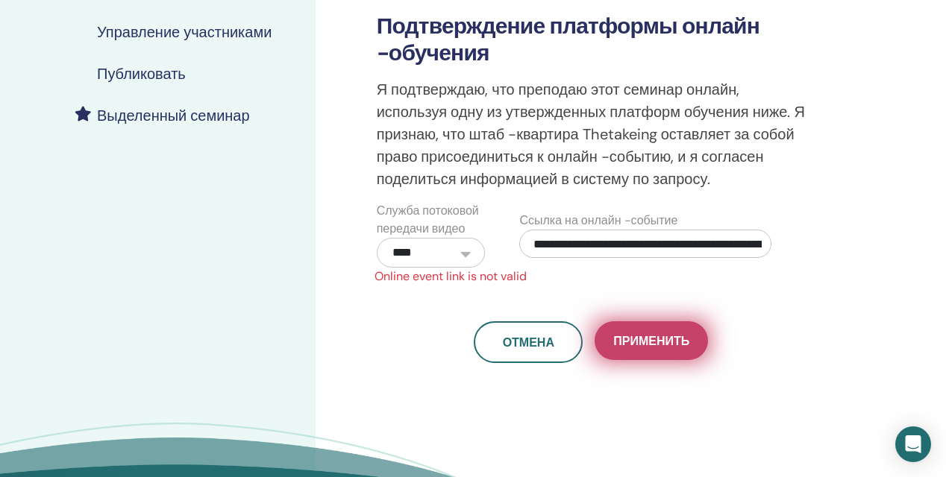
click at [638, 344] on span "Применить" at bounding box center [651, 341] width 76 height 16
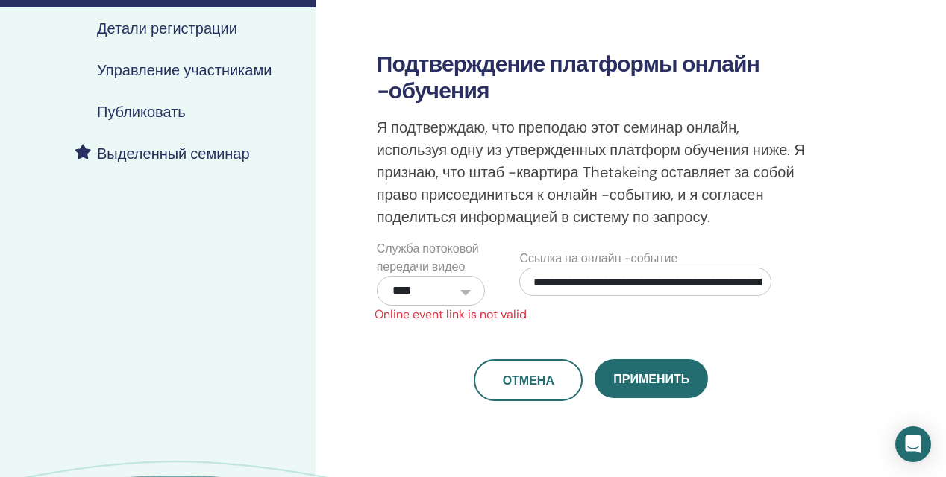
scroll to position [315, 0]
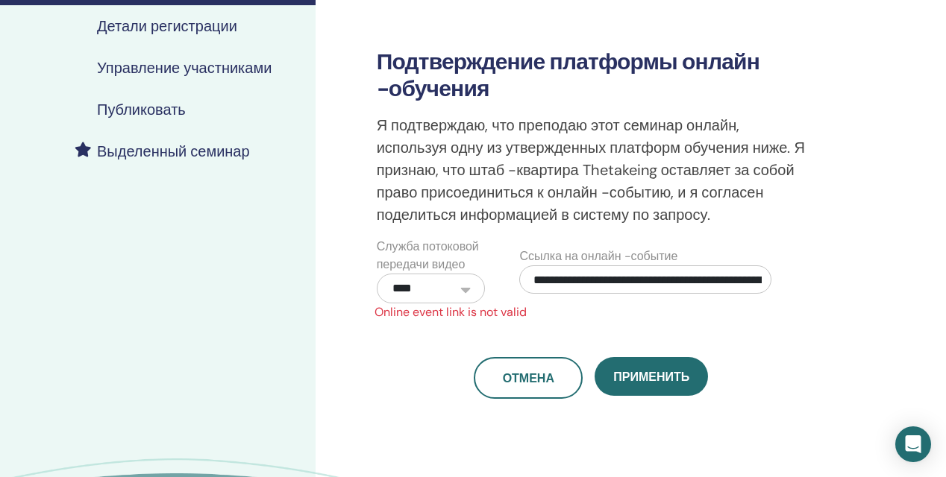
click at [764, 281] on input "**********" at bounding box center [645, 279] width 252 height 28
drag, startPoint x: 530, startPoint y: 279, endPoint x: 797, endPoint y: 278, distance: 267.0
click at [802, 283] on div "**********" at bounding box center [579, 271] width 447 height 66
click at [640, 284] on input "text" at bounding box center [645, 279] width 252 height 28
paste input "**********"
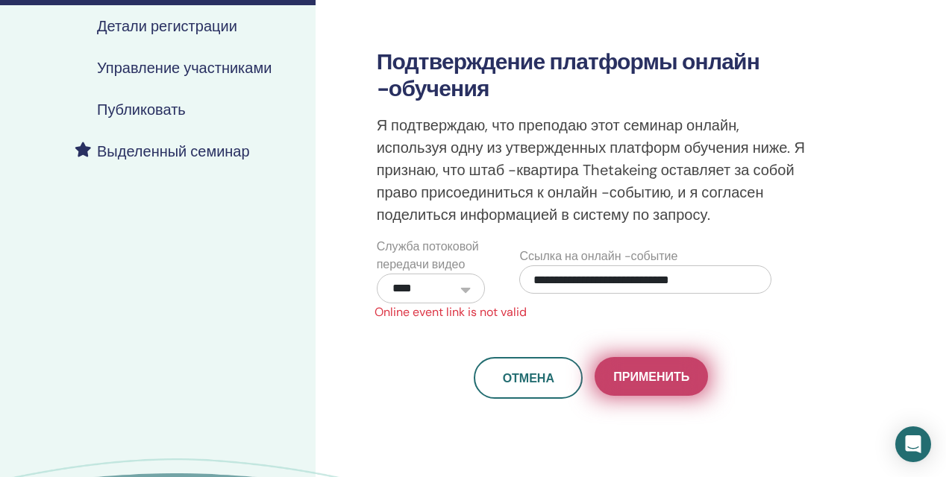
type input "**********"
click at [673, 374] on span "Применить" at bounding box center [651, 377] width 76 height 16
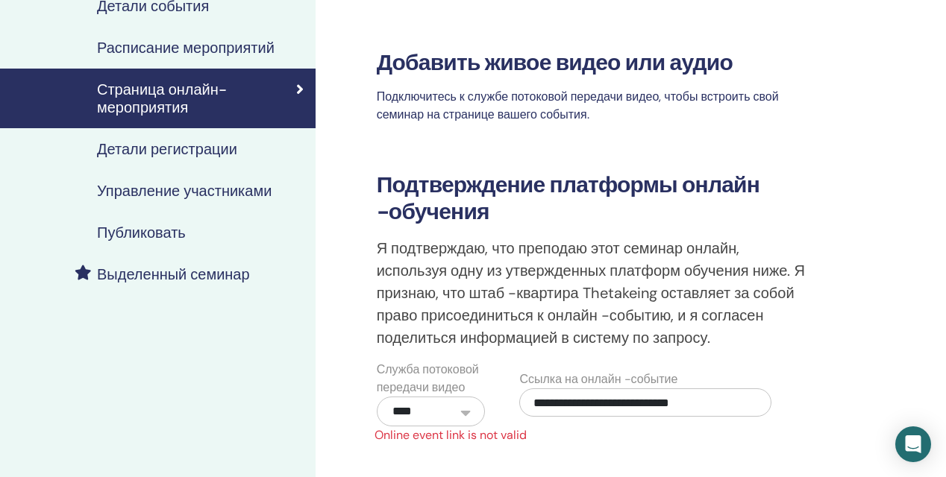
scroll to position [195, 0]
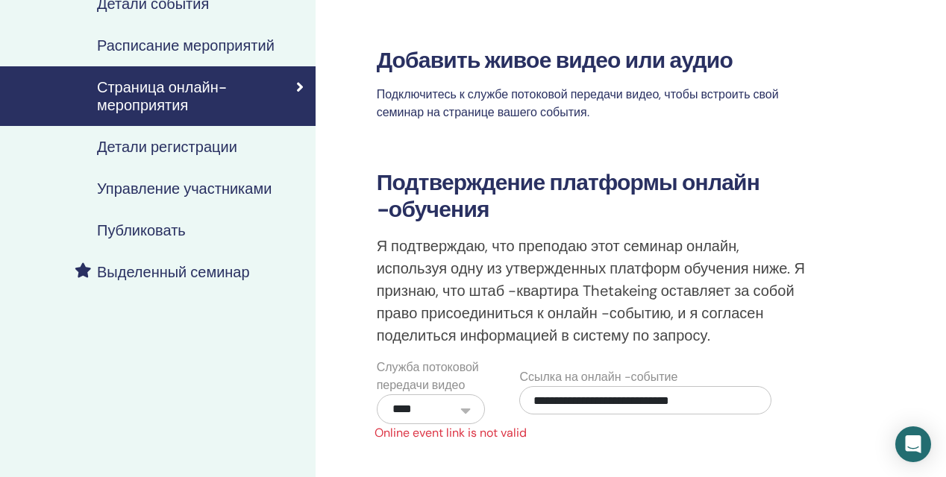
click at [175, 144] on h4 "Детали регистрации" at bounding box center [167, 147] width 140 height 18
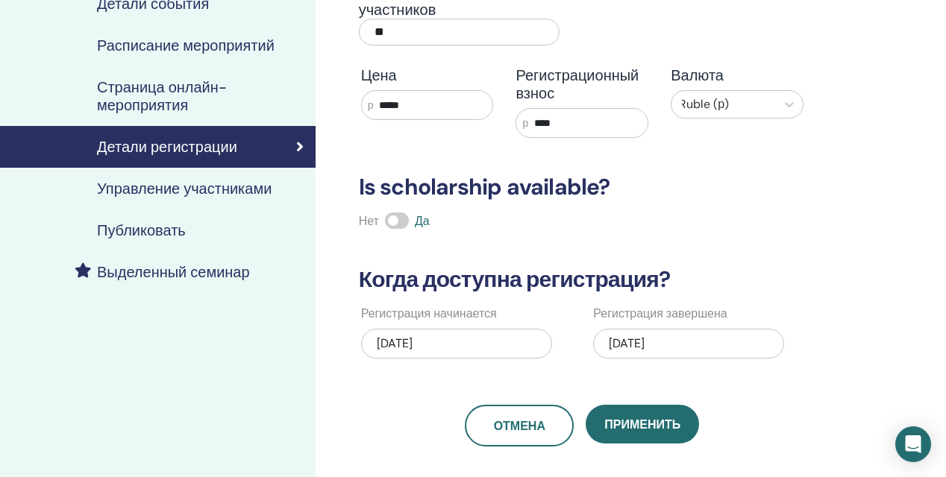
scroll to position [195, 1]
drag, startPoint x: 567, startPoint y: 121, endPoint x: 521, endPoint y: 121, distance: 45.5
click at [521, 121] on div "р ****" at bounding box center [581, 123] width 133 height 30
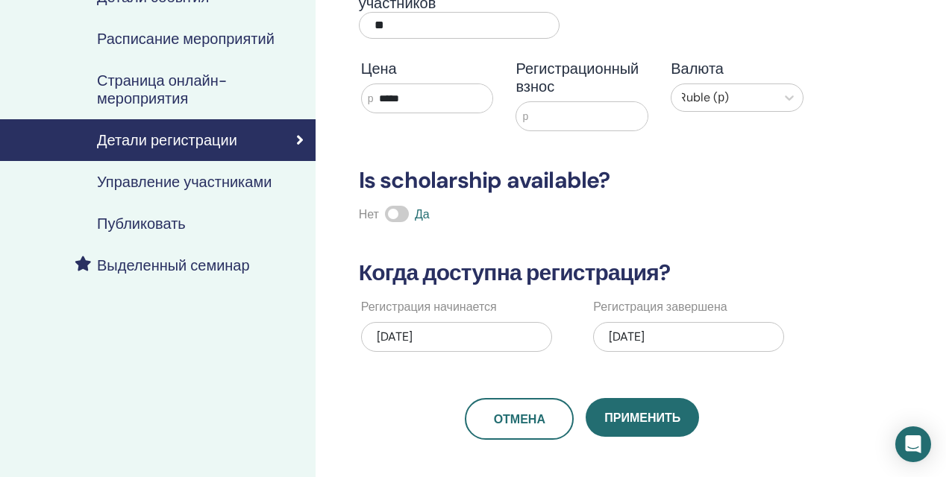
scroll to position [219, 0]
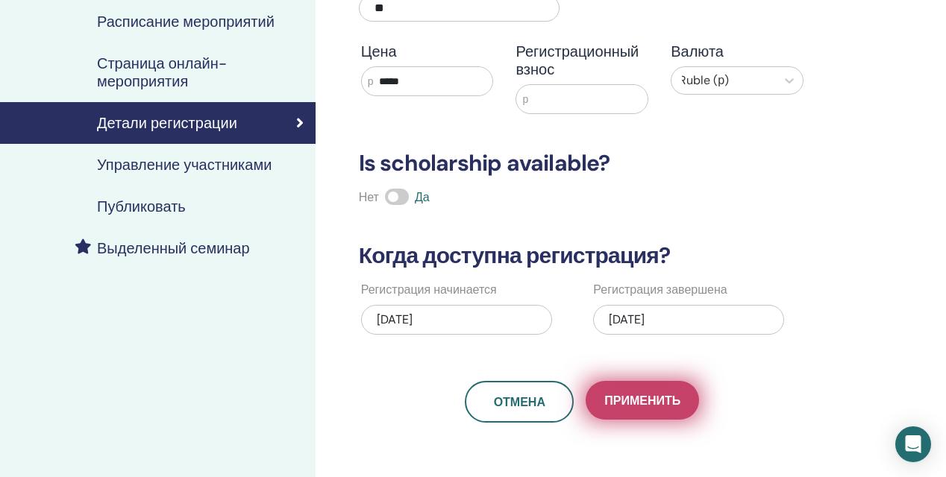
click at [663, 402] on span "Применить" at bounding box center [642, 401] width 76 height 16
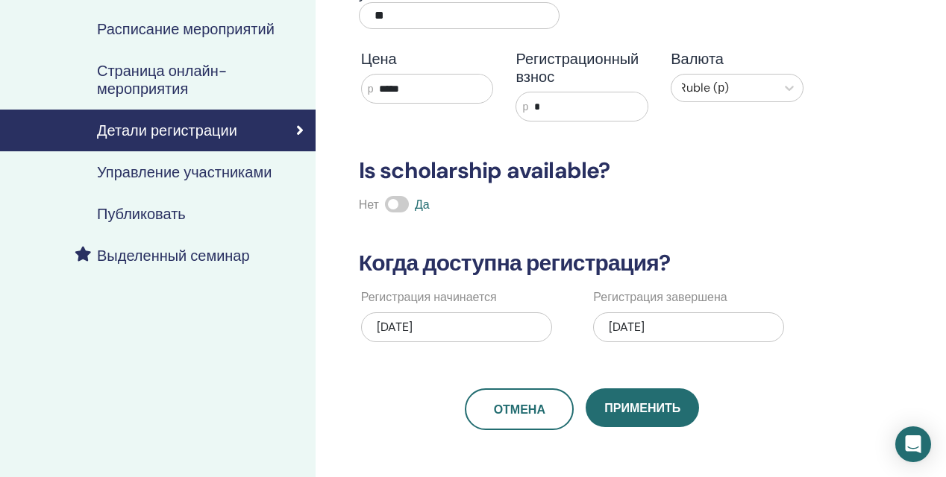
scroll to position [212, 1]
click at [168, 210] on h4 "Публиковать" at bounding box center [141, 213] width 89 height 18
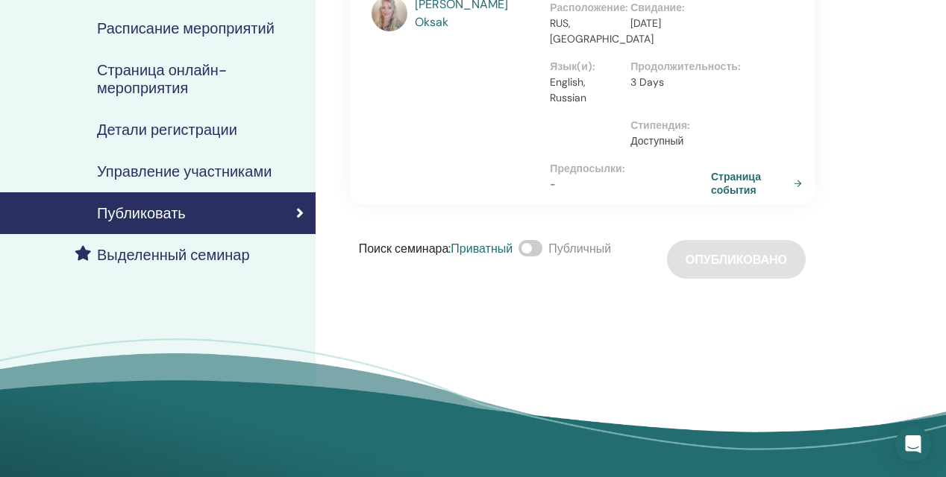
click at [535, 245] on span at bounding box center [530, 248] width 24 height 16
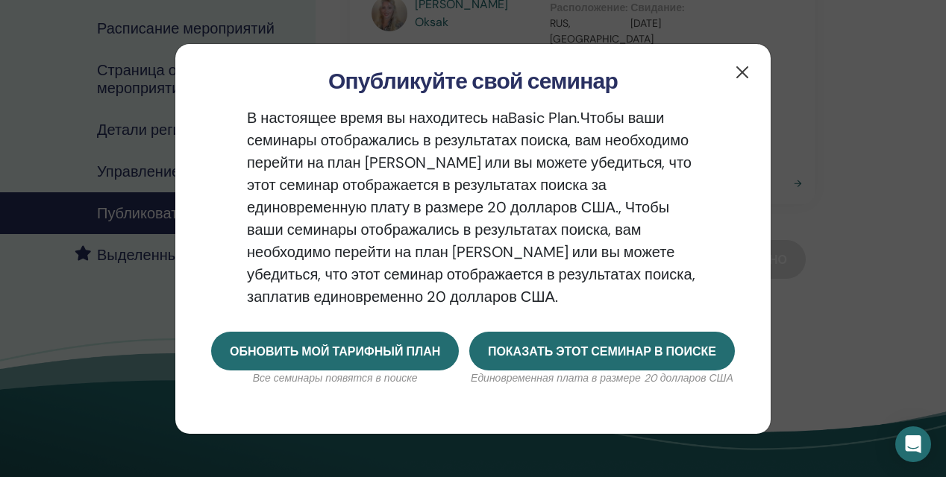
click at [748, 70] on button "button" at bounding box center [742, 72] width 24 height 24
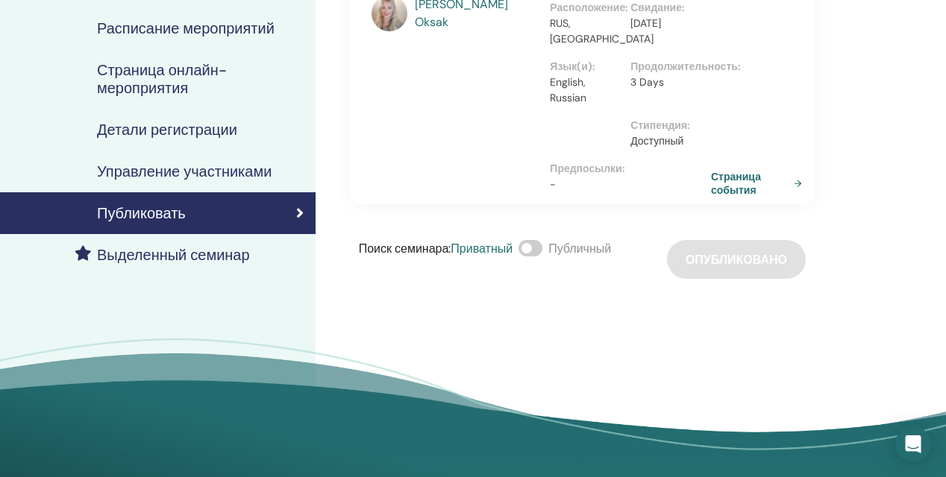
click at [730, 266] on div "Поиск семинара : Приватный Публичный Опубликовано" at bounding box center [582, 259] width 465 height 39
click at [796, 181] on link "Страница события" at bounding box center [761, 183] width 97 height 27
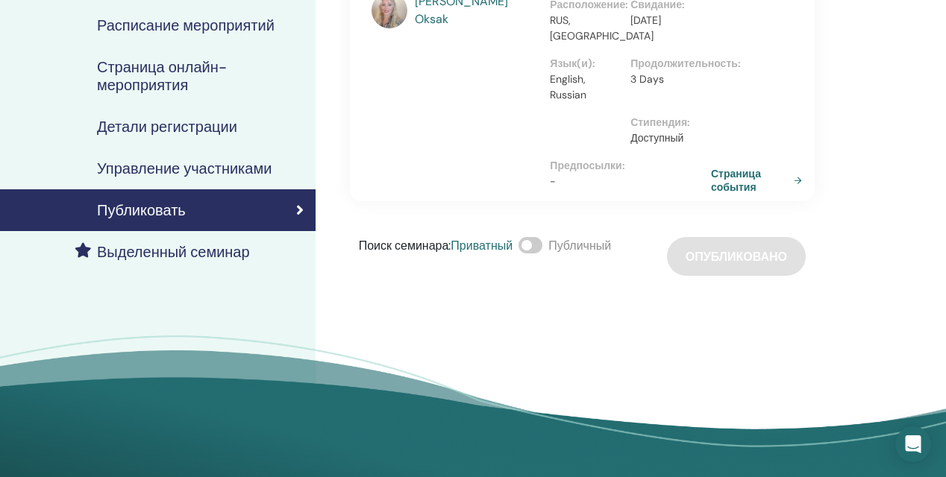
scroll to position [217, 0]
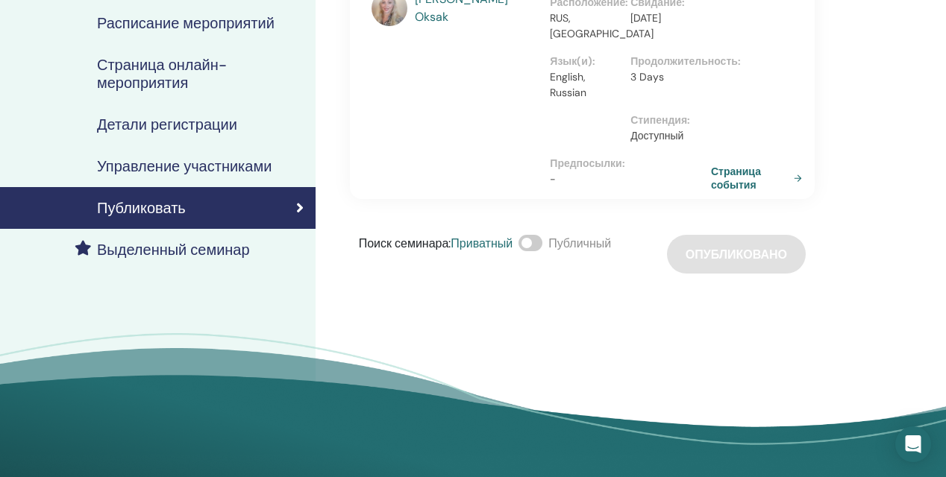
click at [168, 133] on h4 "Детали регистрации" at bounding box center [167, 125] width 140 height 18
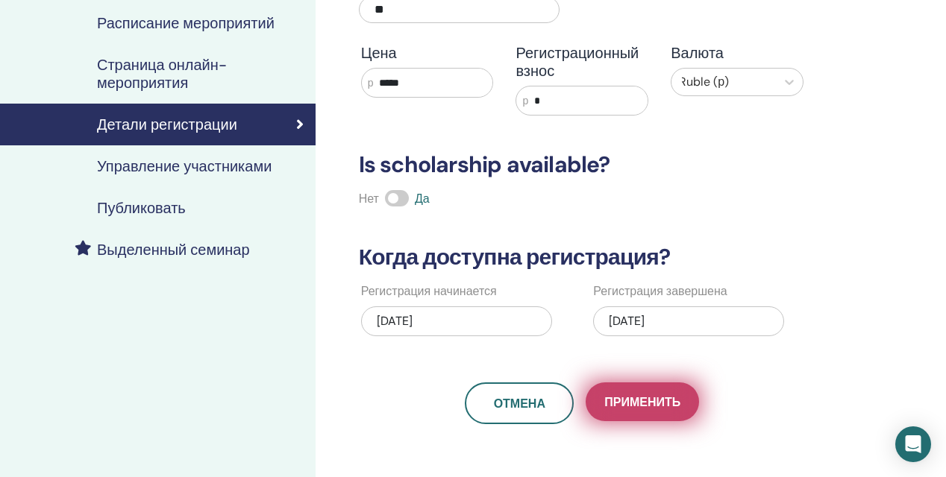
click at [640, 403] on span "Применить" at bounding box center [642, 402] width 76 height 16
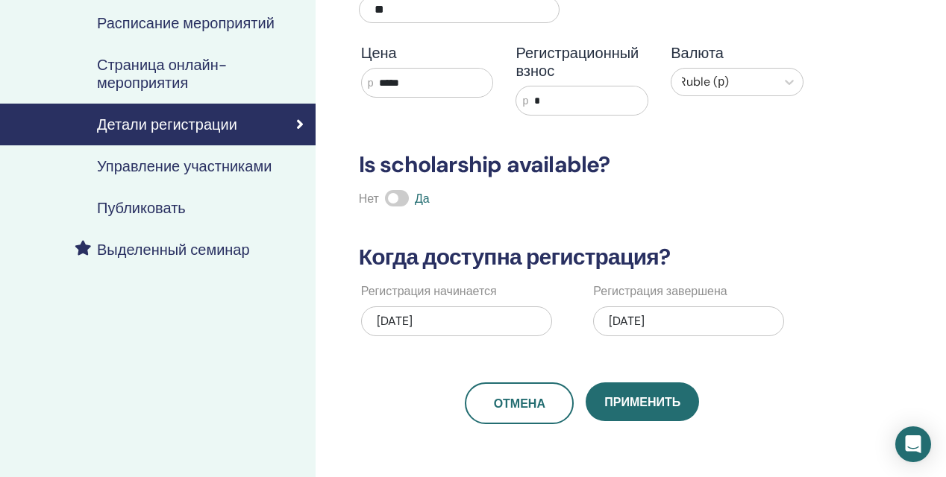
scroll to position [217, 1]
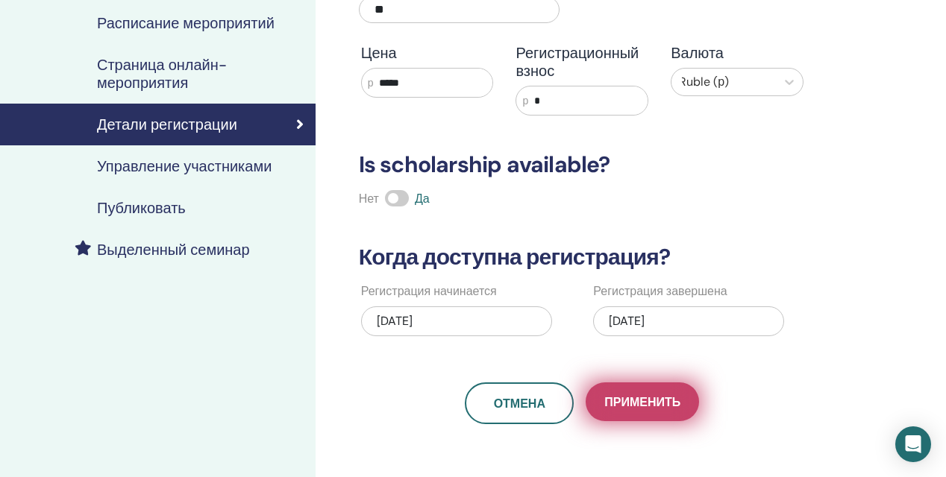
click at [614, 400] on span "Применить" at bounding box center [642, 402] width 76 height 16
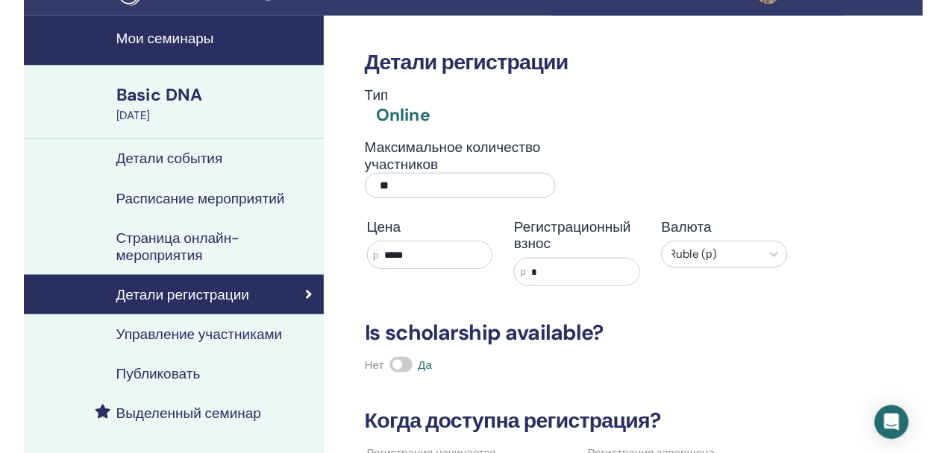
scroll to position [0, 0]
